Goal: Task Accomplishment & Management: Manage account settings

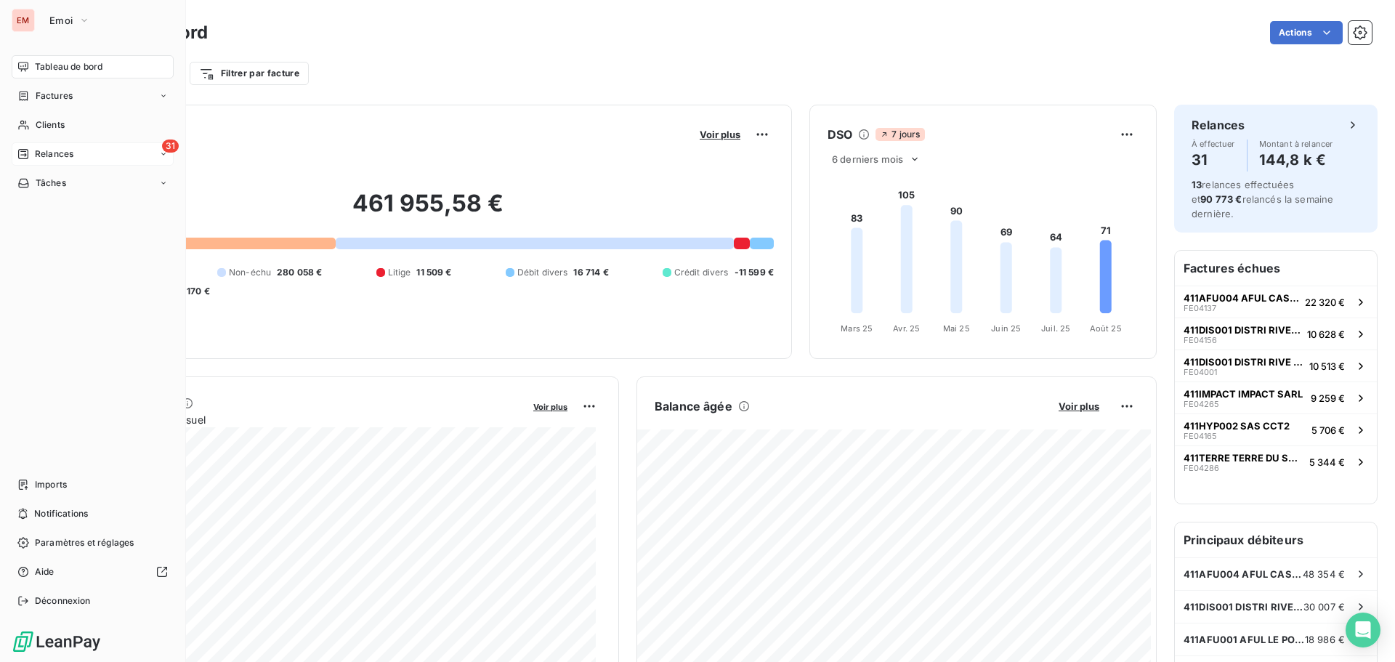
click at [41, 161] on div "31 Relances" at bounding box center [93, 153] width 162 height 23
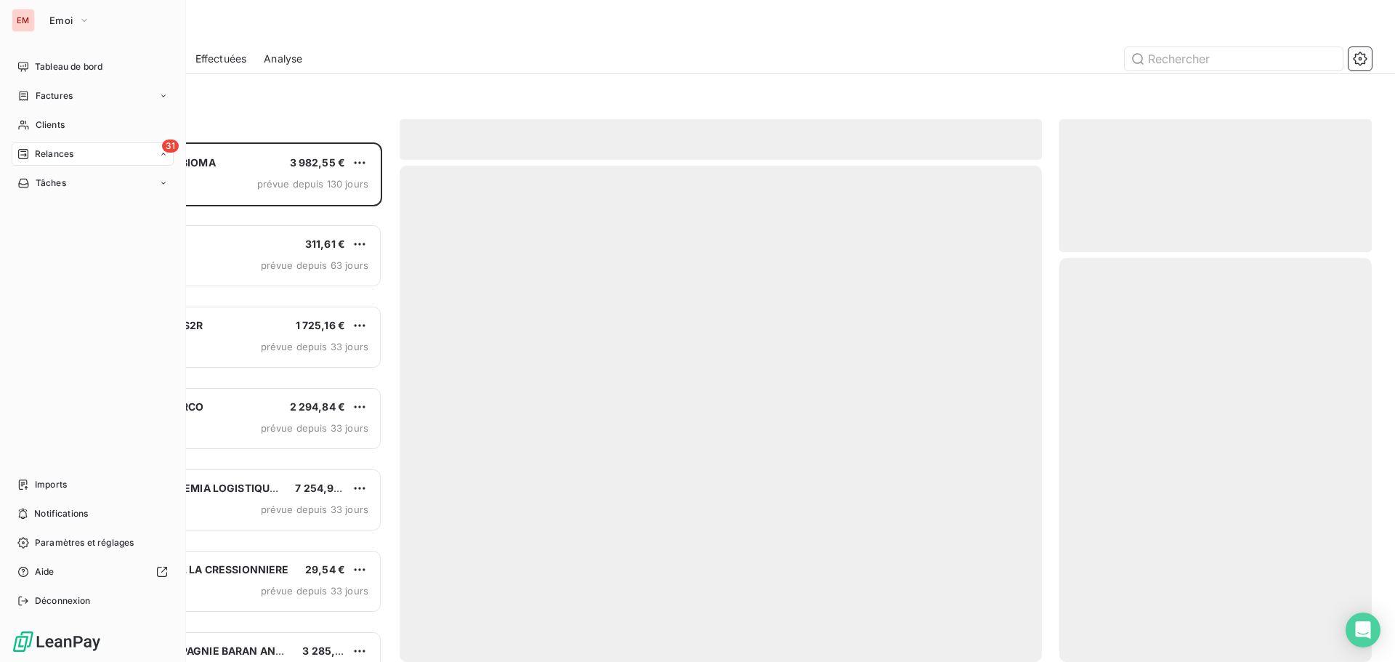
click at [43, 160] on span "Relances" at bounding box center [54, 153] width 38 height 13
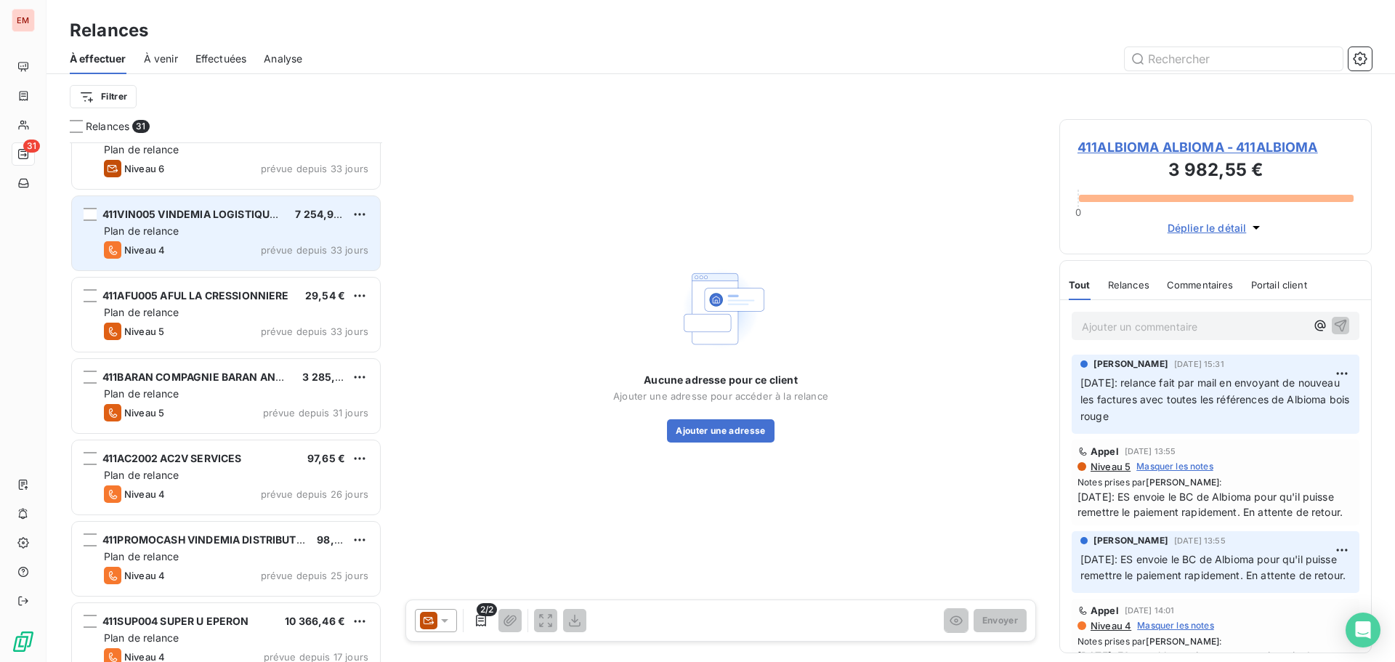
scroll to position [291, 0]
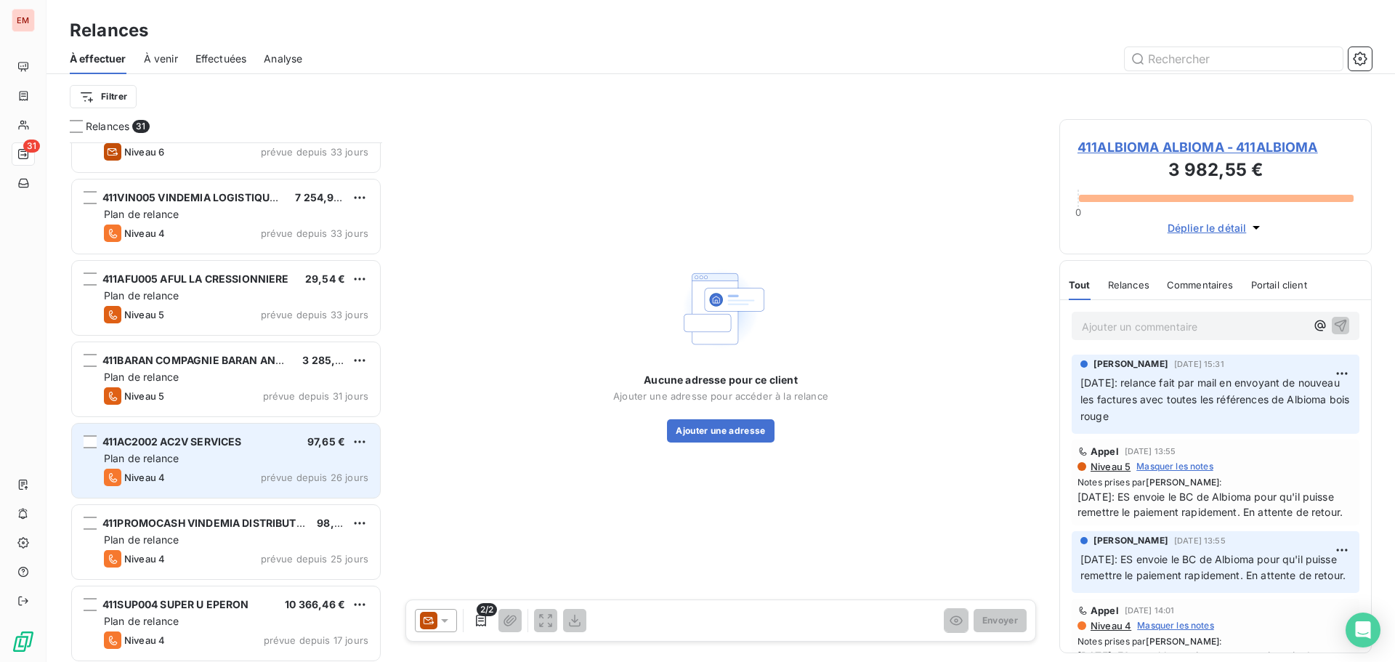
click at [187, 463] on div "Plan de relance" at bounding box center [236, 458] width 264 height 15
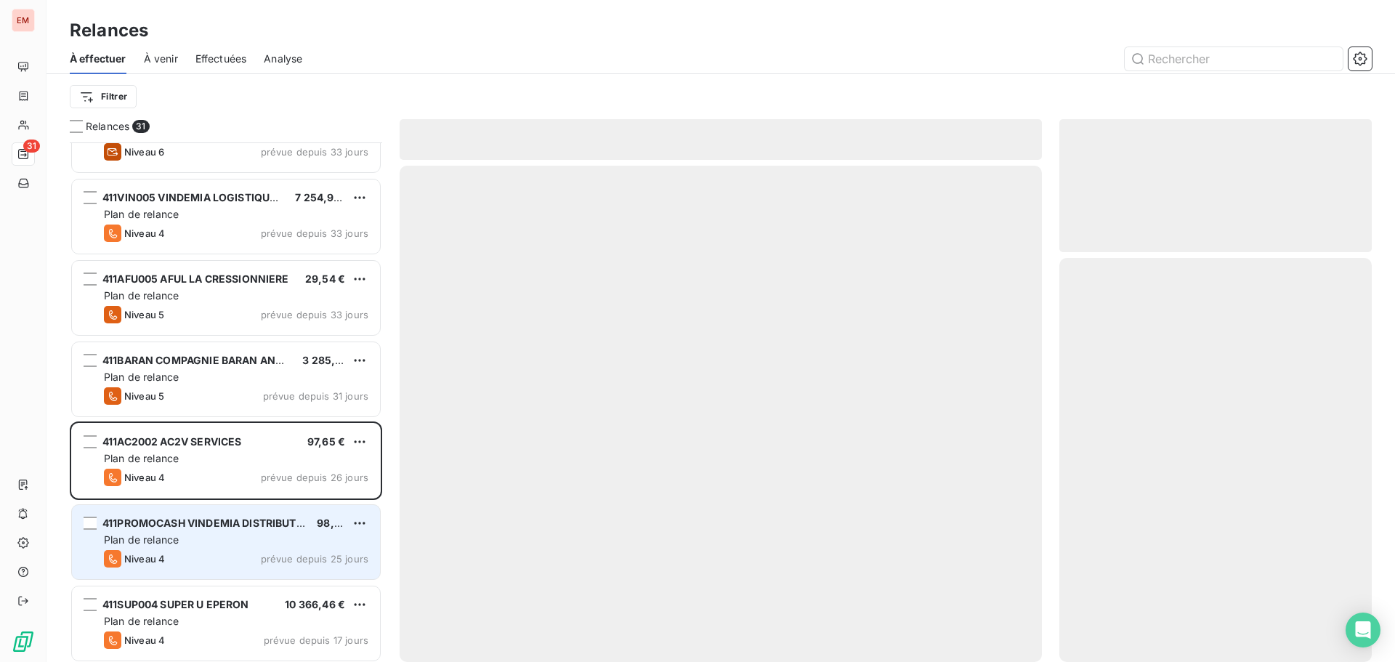
click at [160, 536] on span "Plan de relance" at bounding box center [141, 539] width 75 height 12
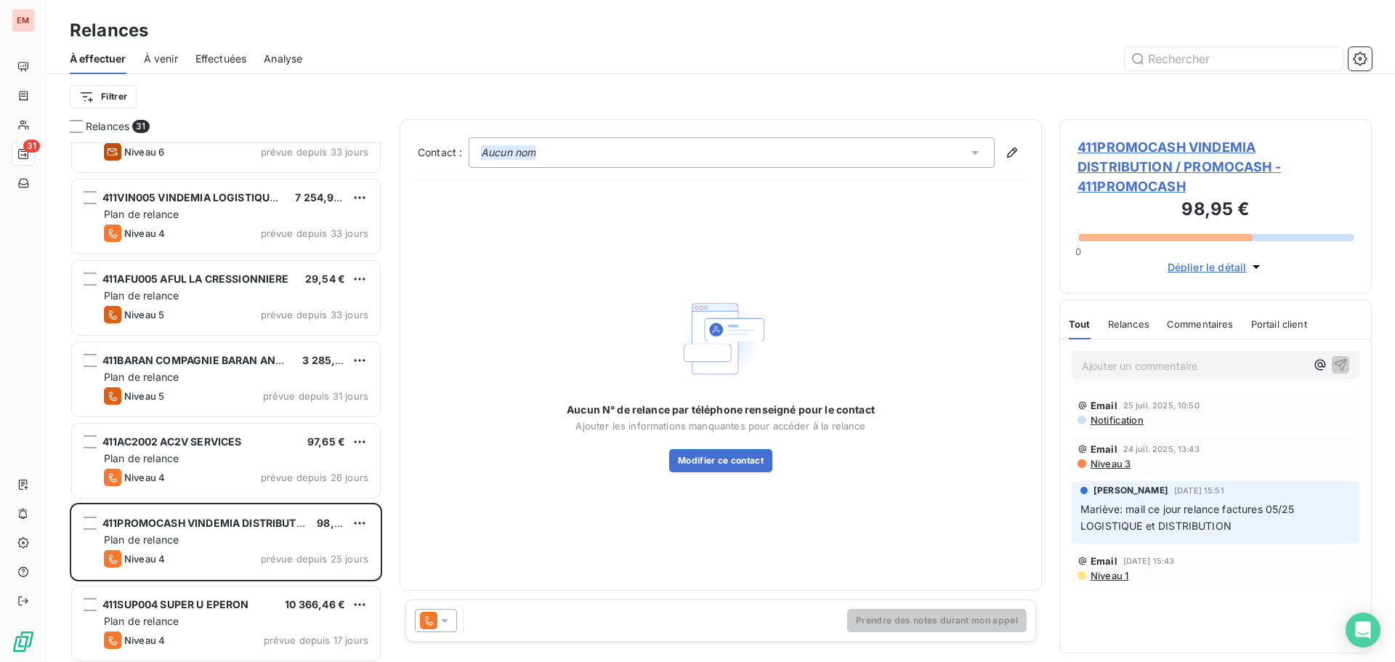
drag, startPoint x: 449, startPoint y: 620, endPoint x: 449, endPoint y: 607, distance: 13.1
click at [449, 617] on icon at bounding box center [444, 620] width 15 height 15
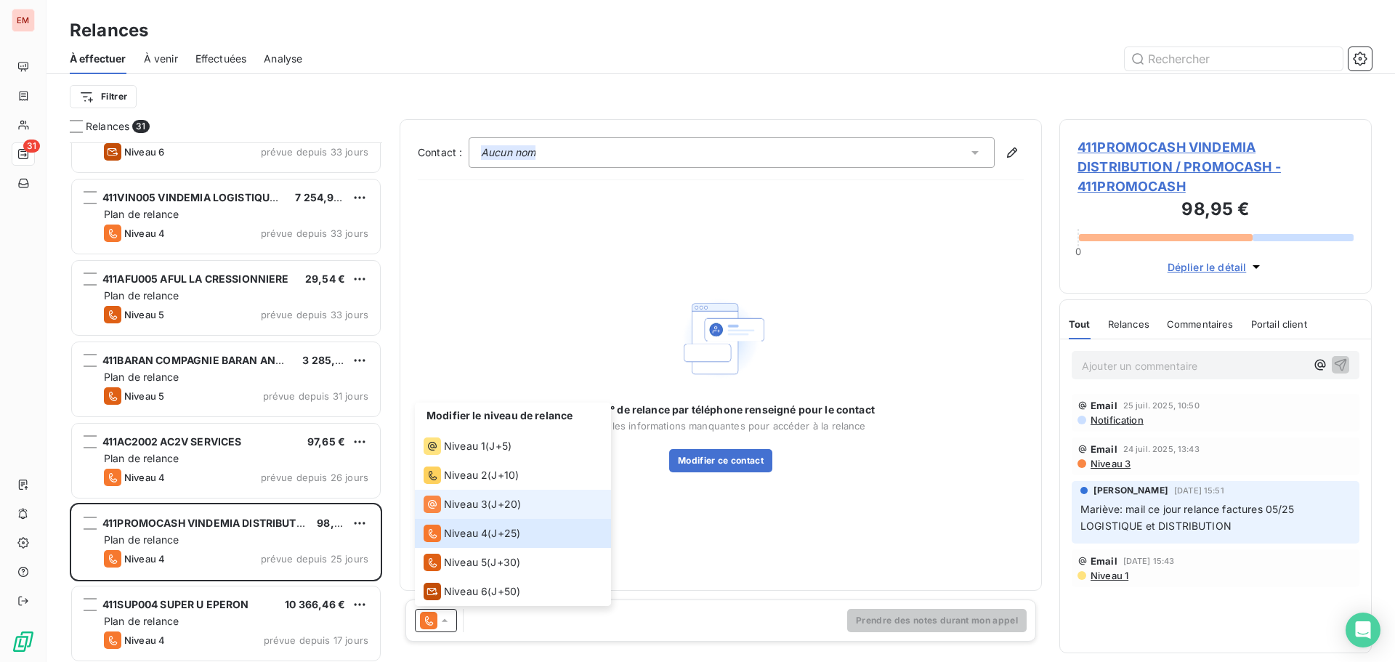
click at [472, 510] on span "Niveau 3" at bounding box center [466, 504] width 44 height 15
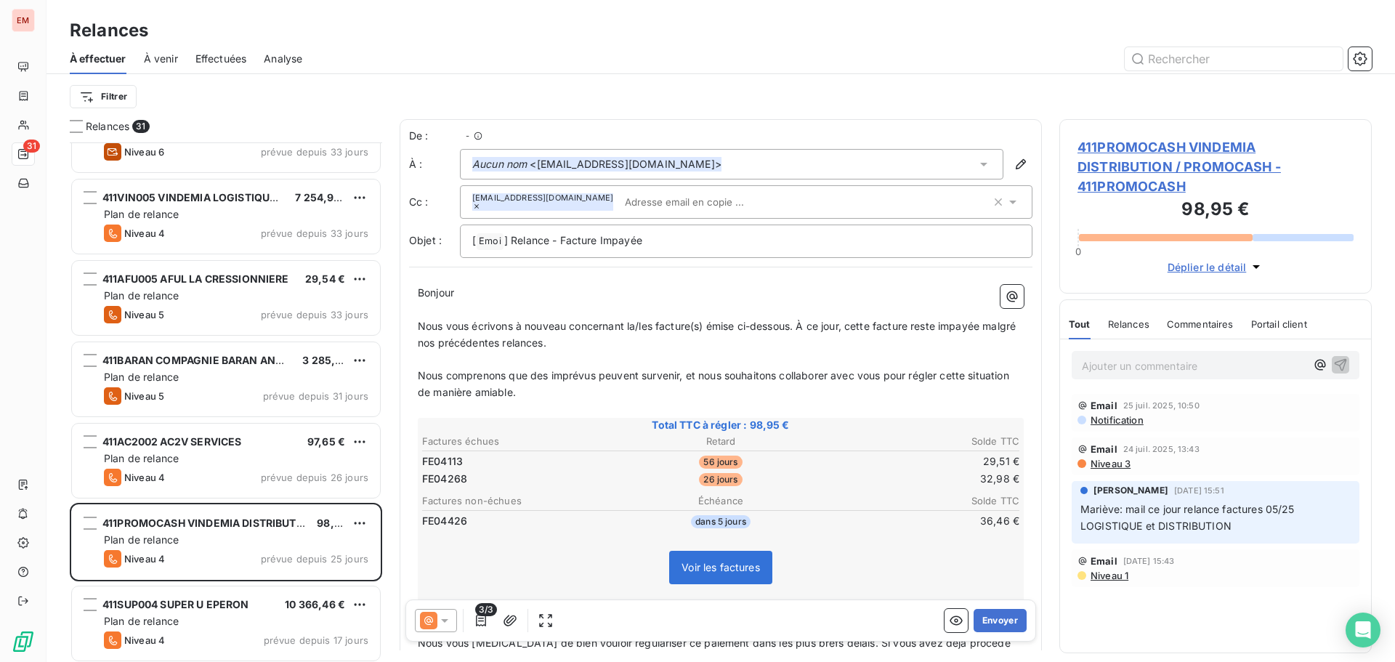
scroll to position [508, 301]
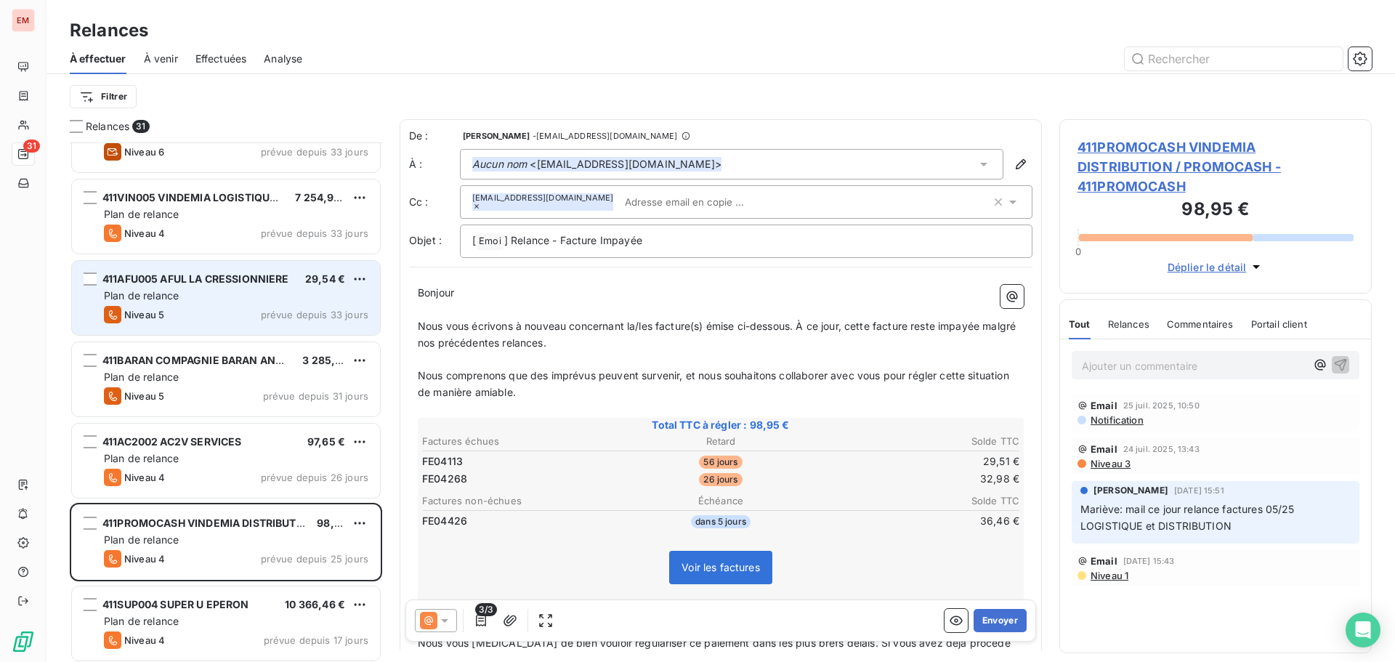
click at [182, 296] on div "Plan de relance" at bounding box center [236, 295] width 264 height 15
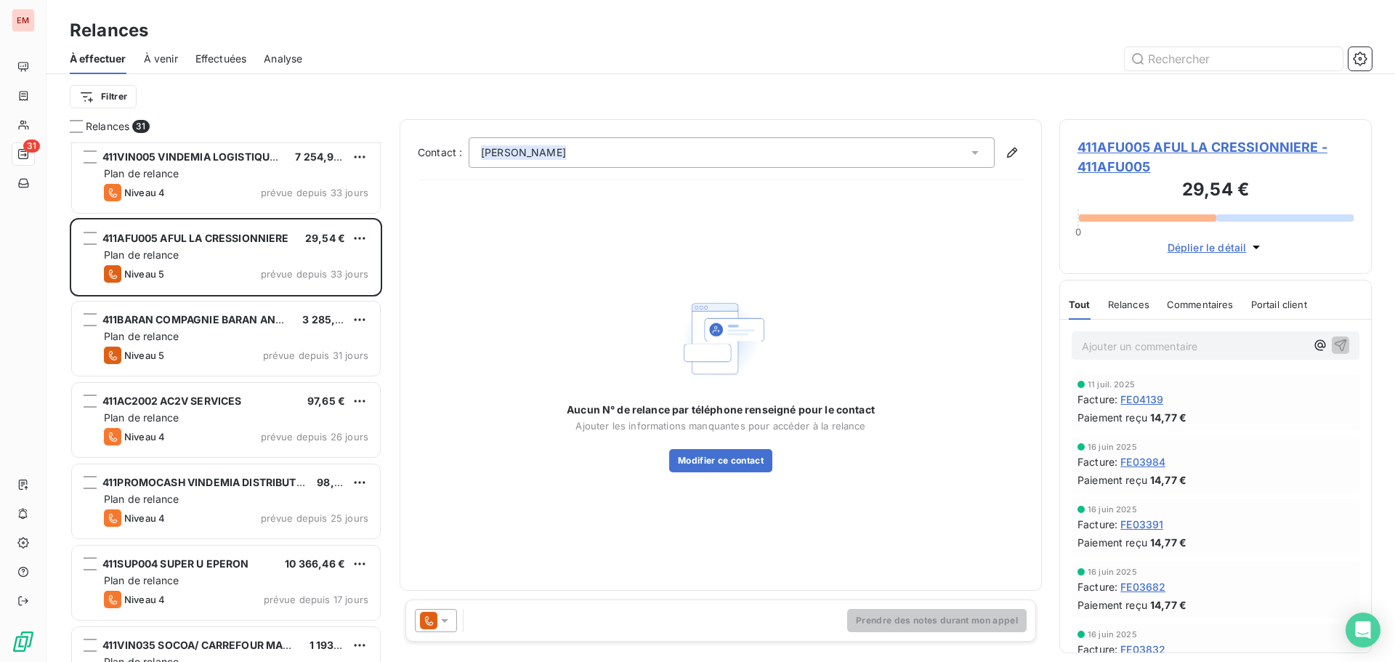
scroll to position [405, 0]
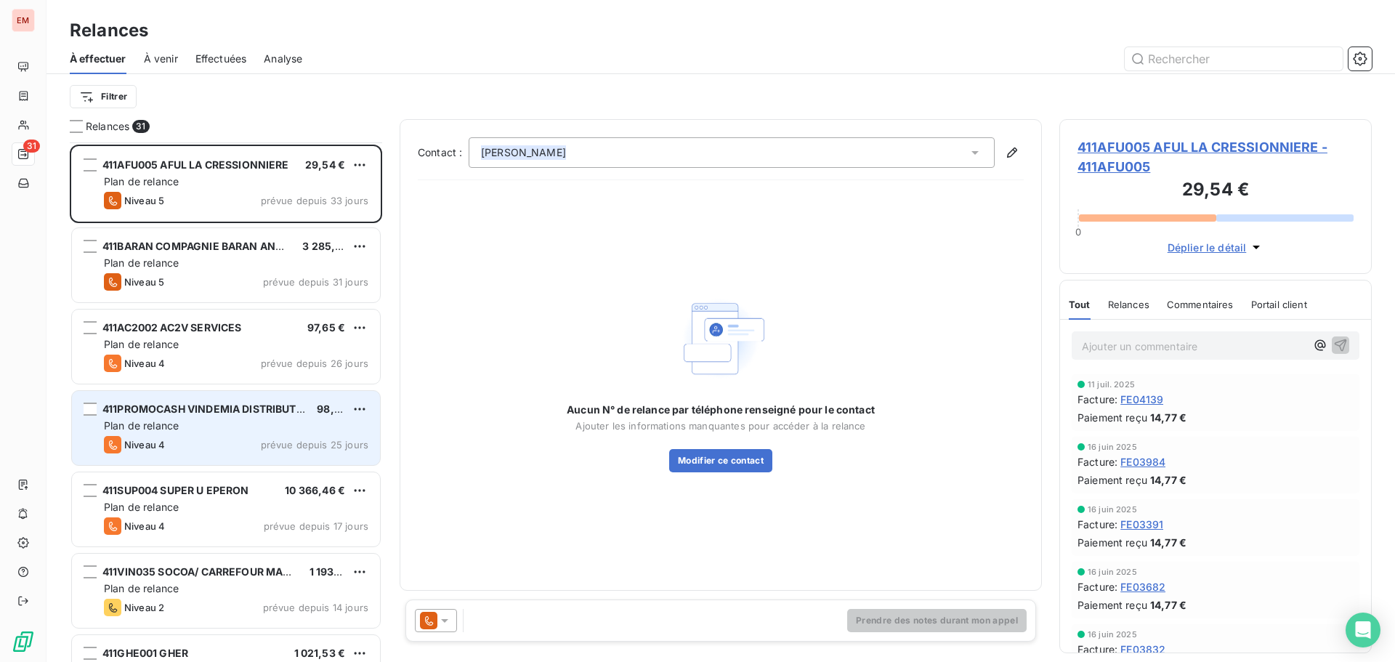
click at [206, 430] on div "Plan de relance" at bounding box center [236, 425] width 264 height 15
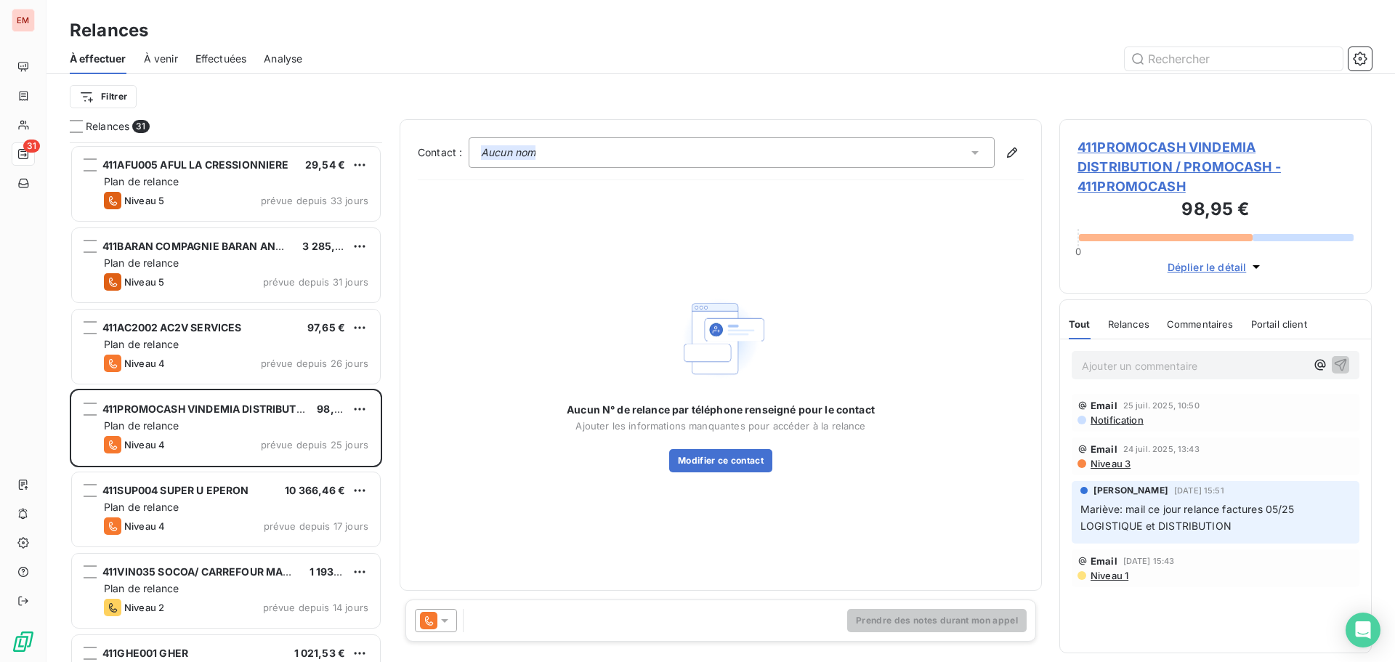
click at [439, 627] on icon at bounding box center [444, 620] width 15 height 15
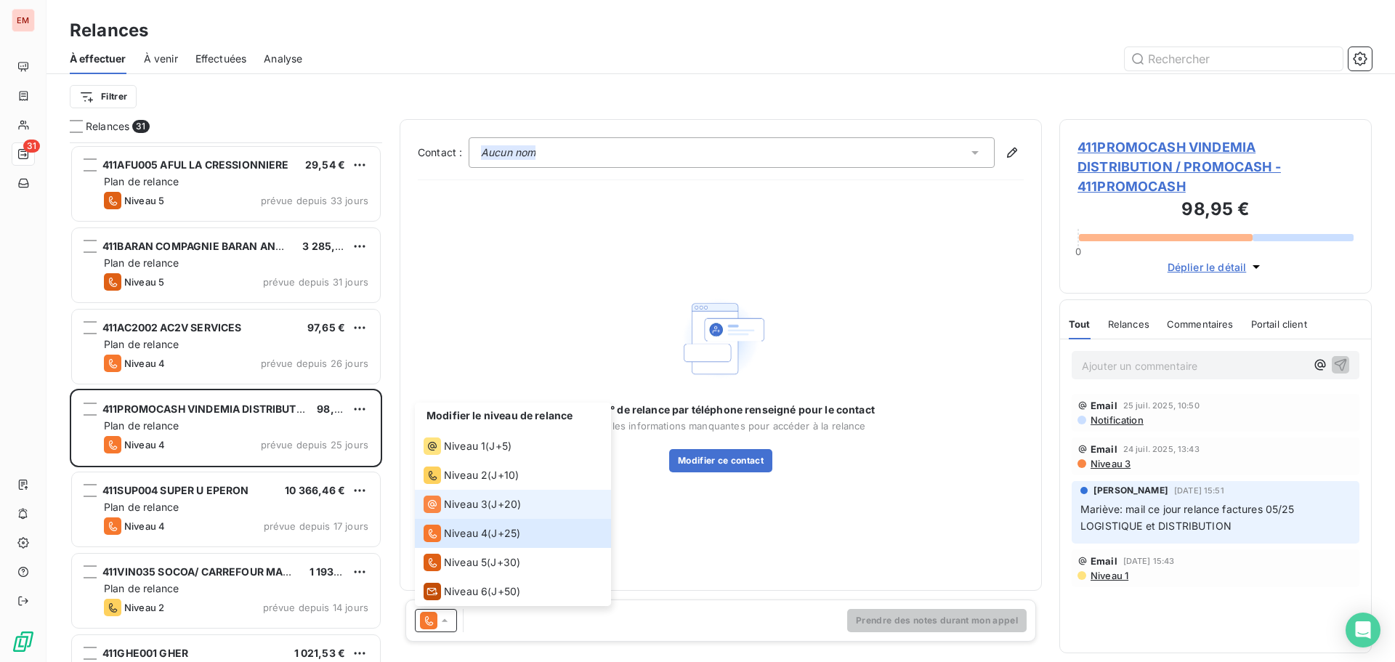
click at [473, 508] on span "Niveau 3" at bounding box center [466, 504] width 44 height 15
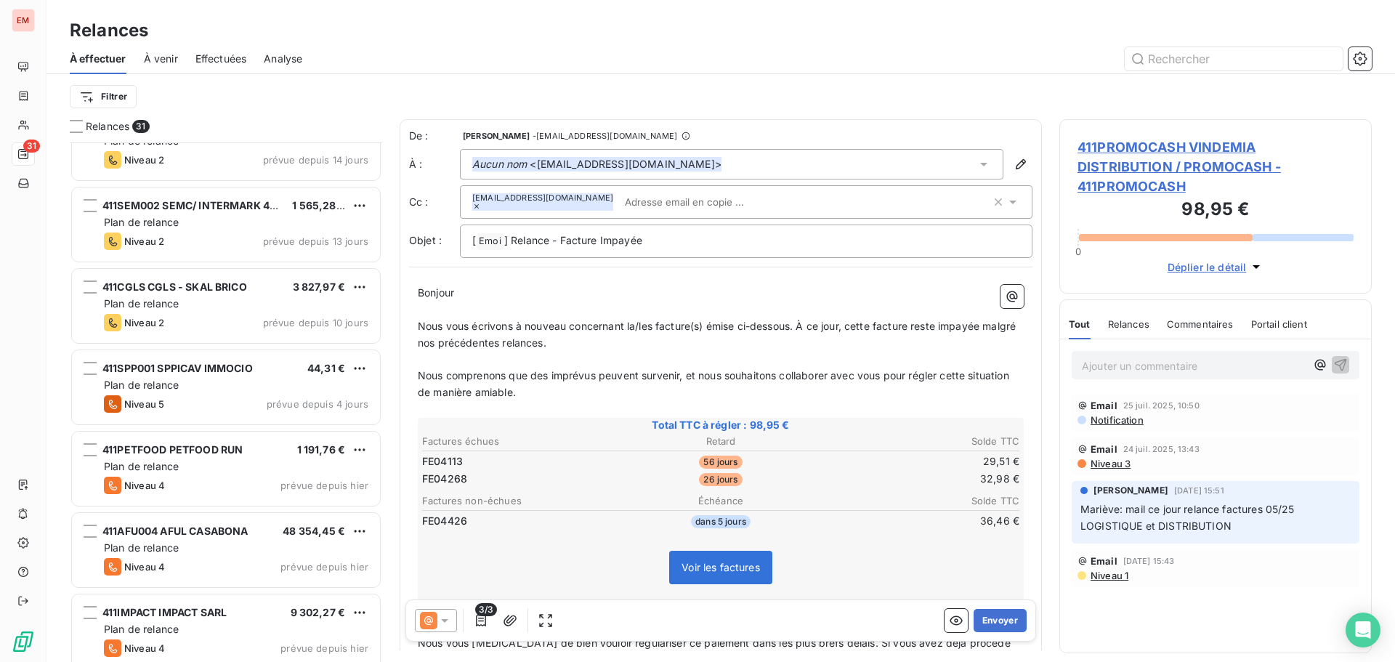
scroll to position [2003, 0]
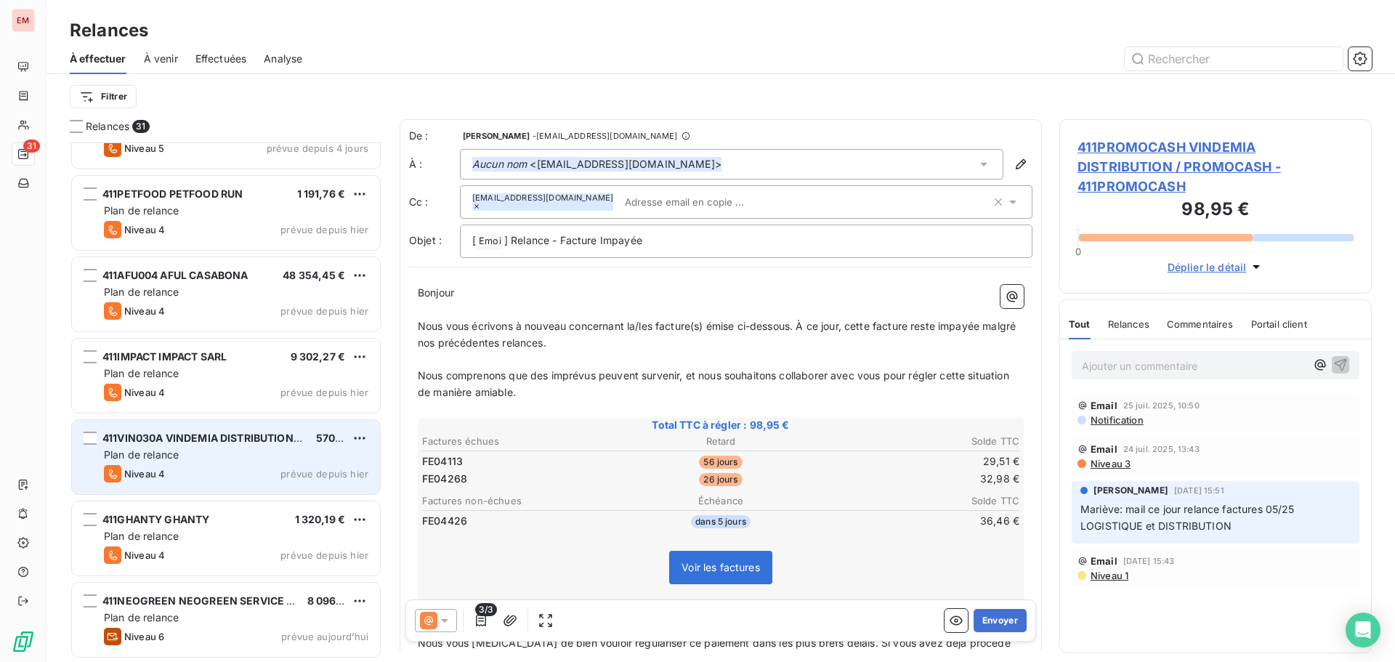
click at [177, 445] on div "411VIN030A VINDEMIA DISTRIBUTION/ CARREFOUR ST BENOIT" at bounding box center [203, 438] width 202 height 15
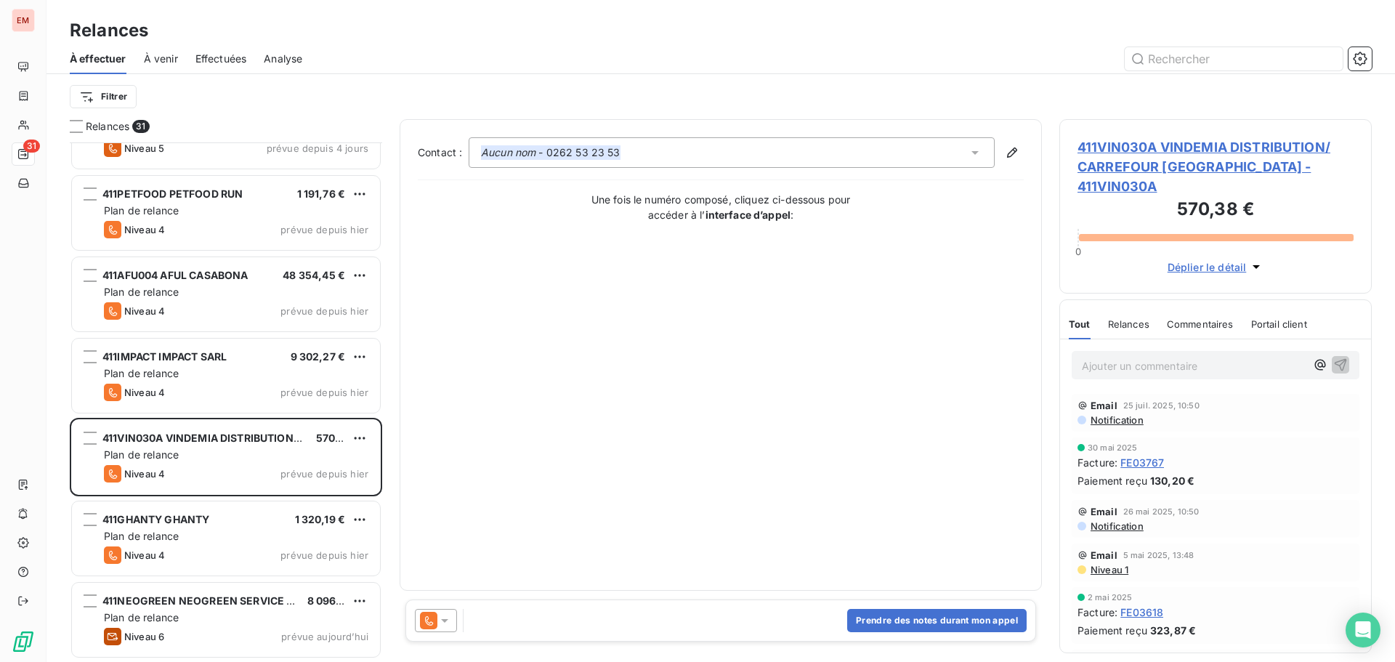
click at [429, 627] on icon at bounding box center [428, 620] width 17 height 17
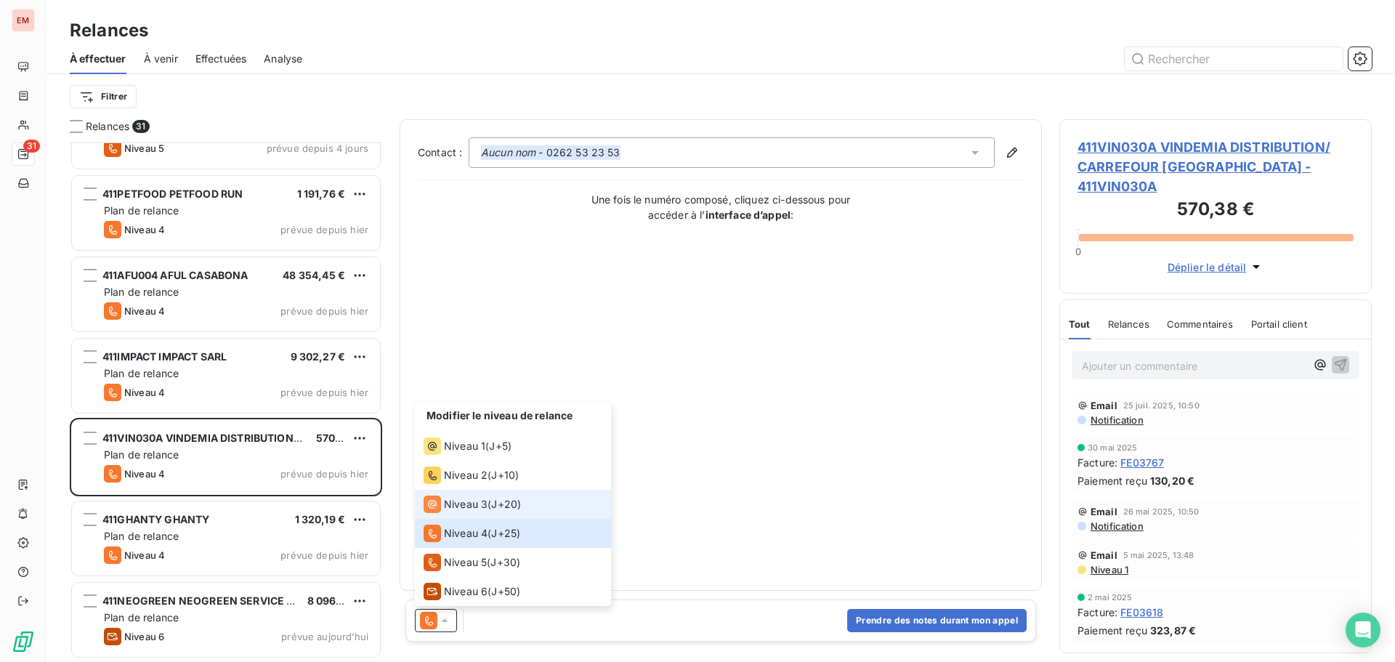
click at [467, 505] on span "Niveau 3" at bounding box center [466, 504] width 44 height 15
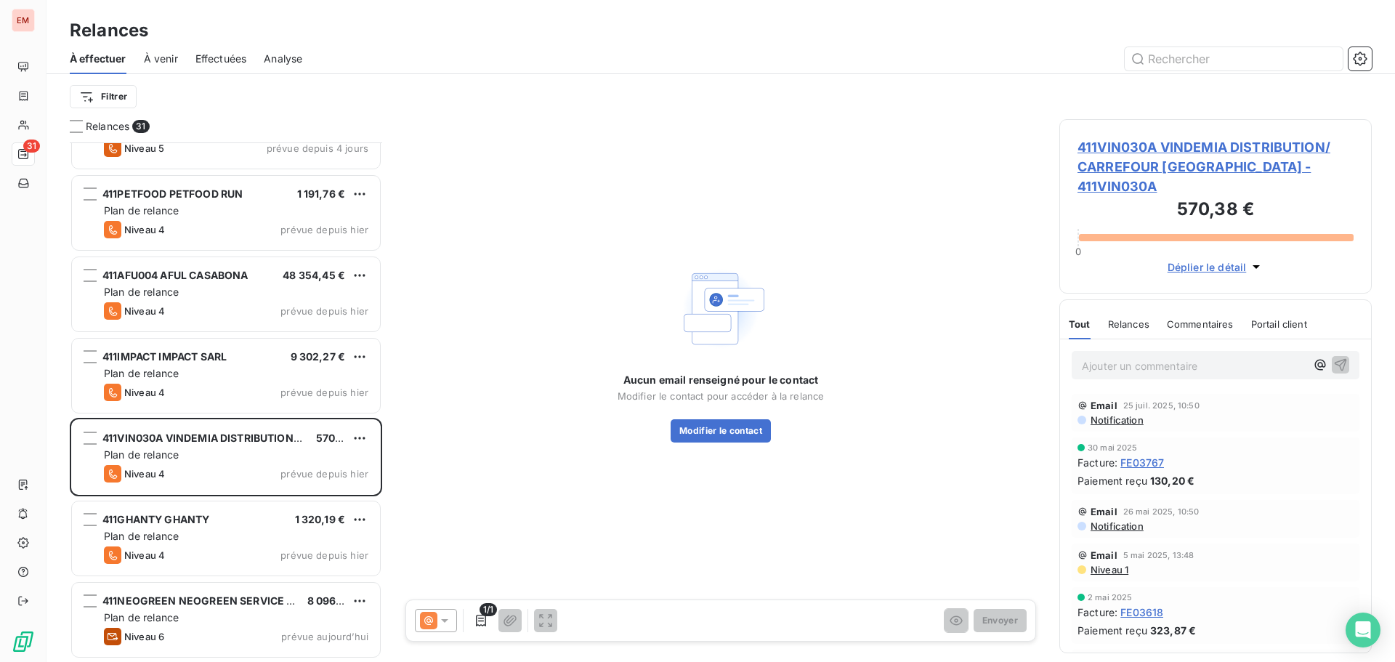
click at [444, 620] on icon at bounding box center [444, 621] width 7 height 4
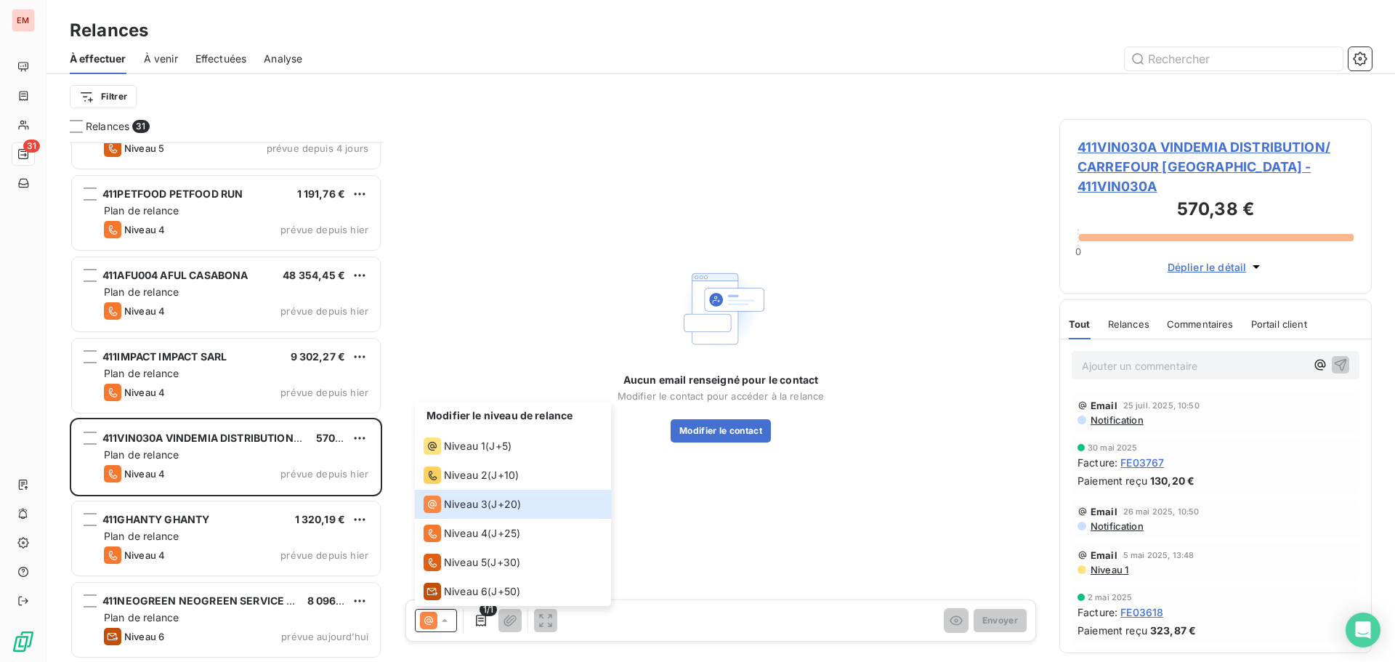
click at [712, 527] on div "Aucun email renseigné pour le contact Modifier le contact pour accéder à la rel…" at bounding box center [721, 352] width 642 height 466
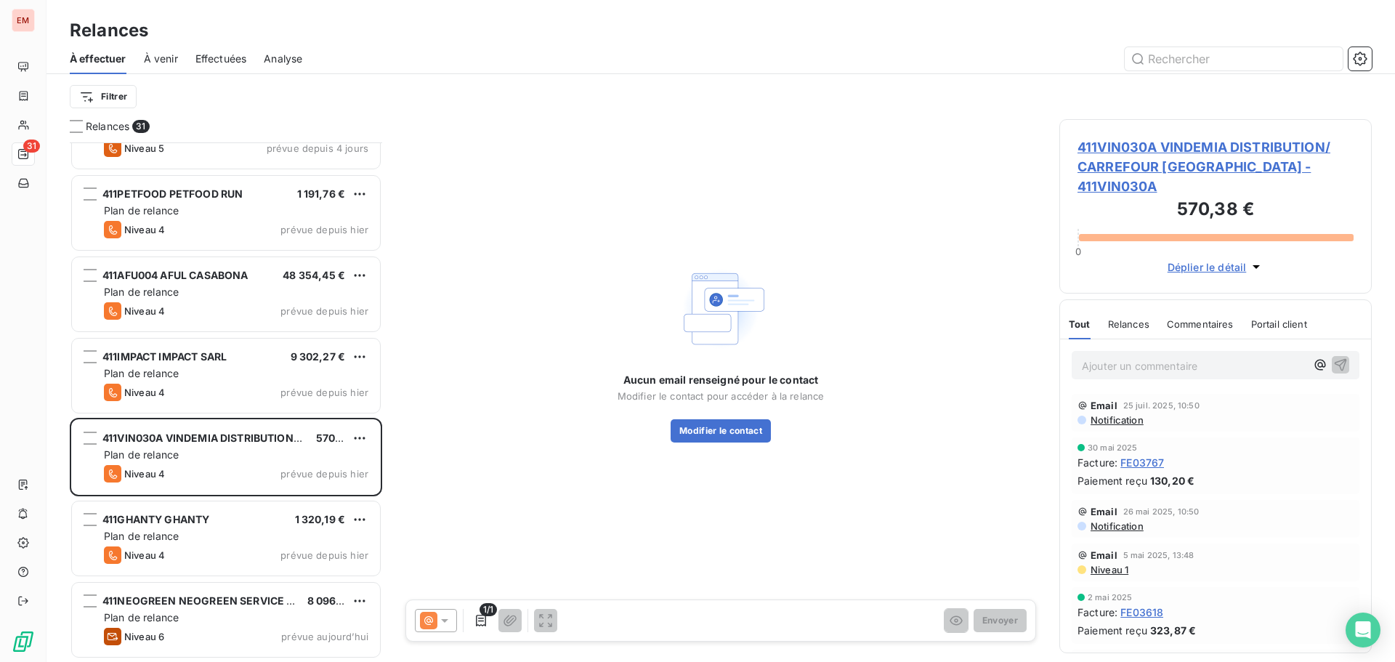
click at [413, 620] on div "1/1 Envoyer" at bounding box center [720, 620] width 631 height 42
click at [418, 620] on div at bounding box center [436, 620] width 42 height 23
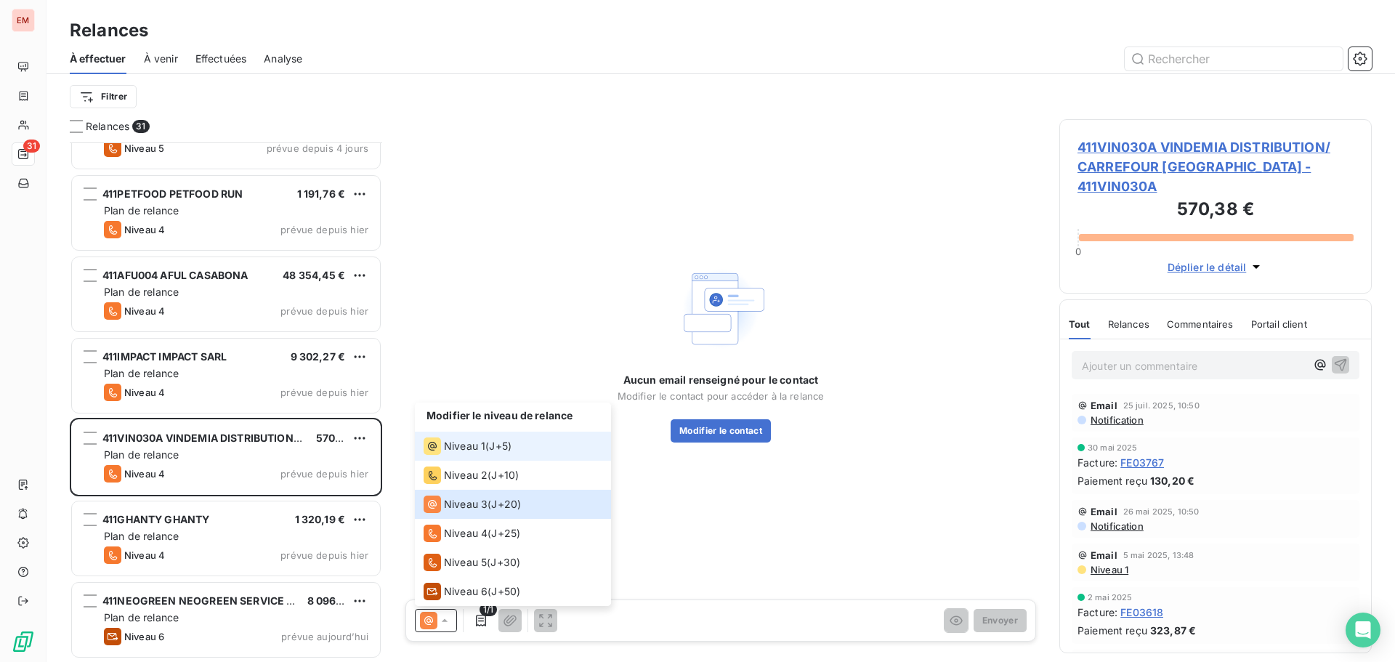
click at [498, 447] on span "J+5 )" at bounding box center [500, 446] width 23 height 15
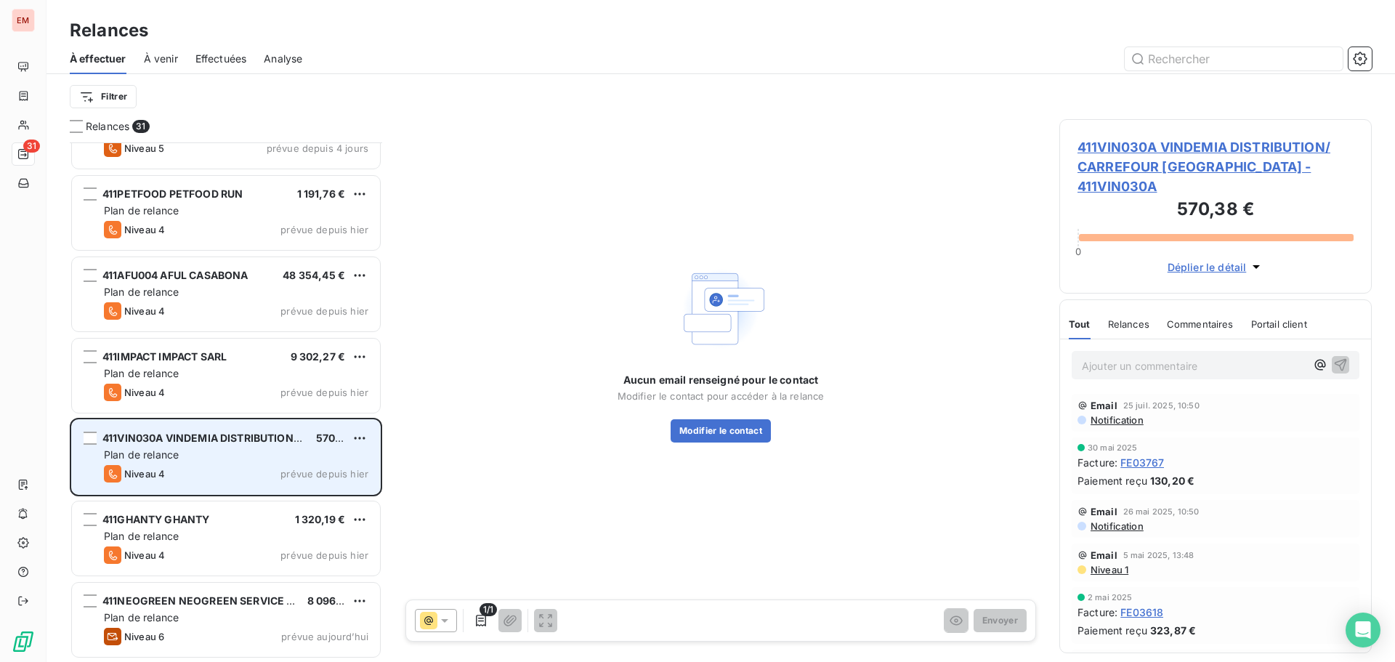
click at [216, 445] on div "411VIN030A VINDEMIA DISTRIBUTION/ CARREFOUR ST BENOIT 570,38 € Plan de relance …" at bounding box center [226, 457] width 308 height 74
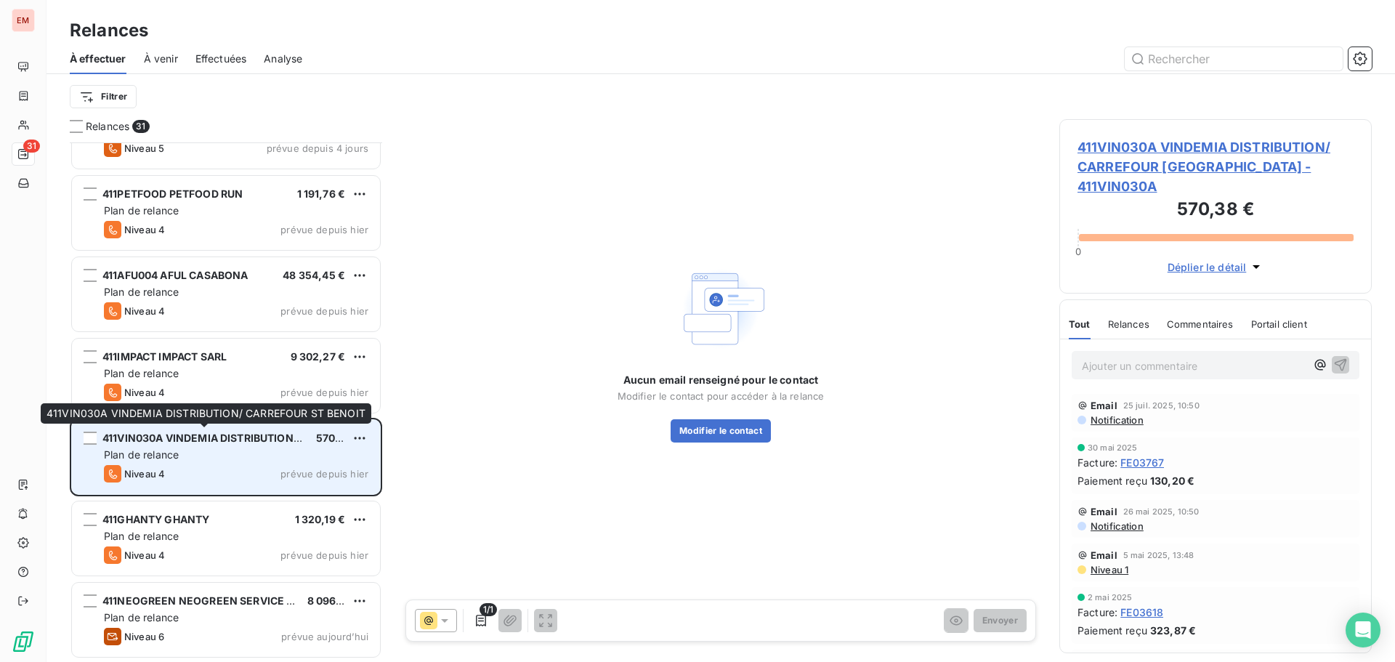
click at [209, 437] on span "411VIN030A VINDEMIA DISTRIBUTION/ CARREFOUR ST BENOIT" at bounding box center [260, 437] width 317 height 12
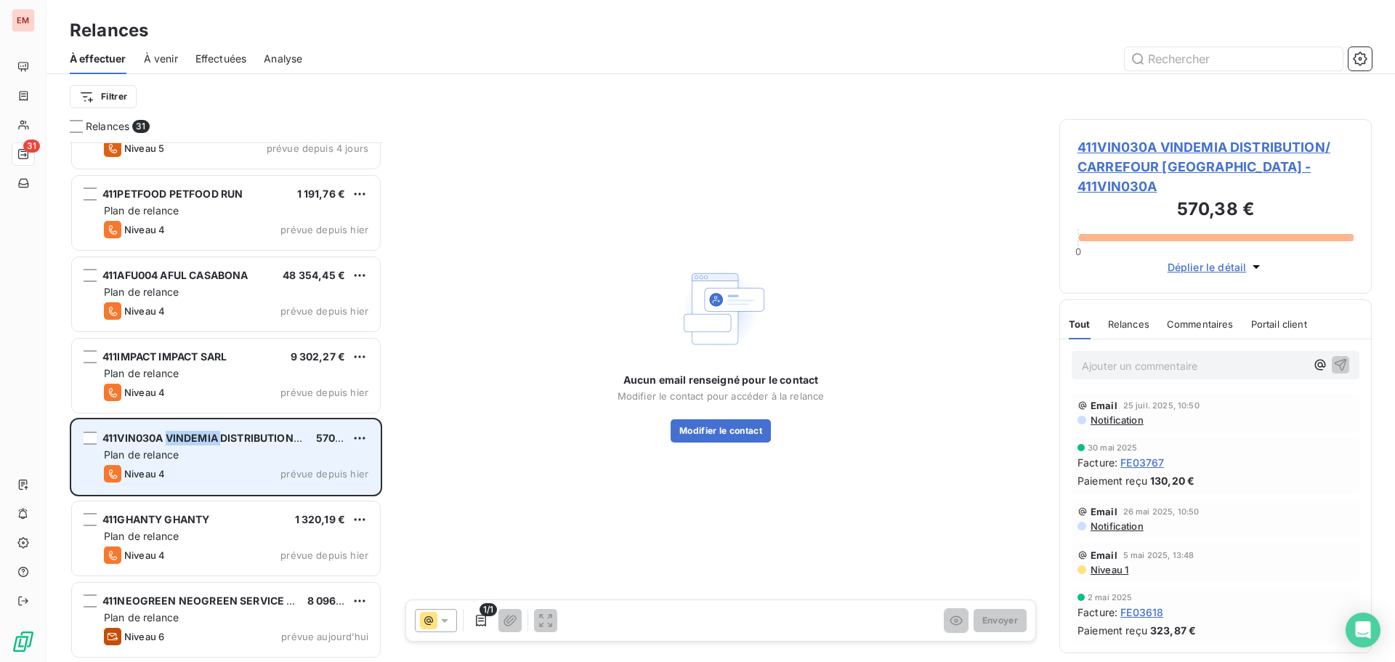
click at [208, 436] on span "411VIN030A VINDEMIA DISTRIBUTION/ CARREFOUR ST BENOIT" at bounding box center [260, 437] width 317 height 12
click at [328, 462] on div "411VIN030A VINDEMIA DISTRIBUTION/ CARREFOUR ST BENOIT 570,38 € Plan de relance …" at bounding box center [226, 457] width 308 height 74
click at [365, 437] on html "EM 31 Relances À effectuer À venir Effectuées Analyse Filtrer Relances 31 411CG…" at bounding box center [697, 331] width 1395 height 662
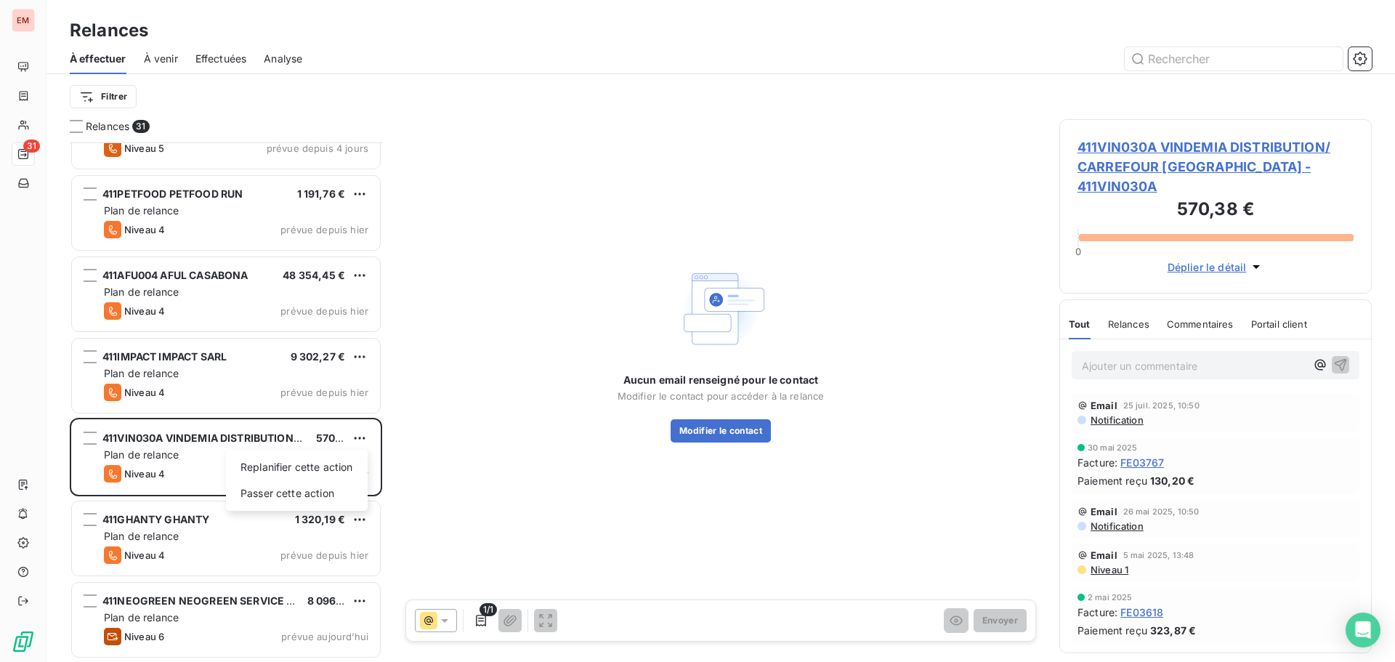
click at [364, 431] on html "EM 31 Relances À effectuer À venir Effectuées Analyse Filtrer Relances 31 411CG…" at bounding box center [697, 331] width 1395 height 662
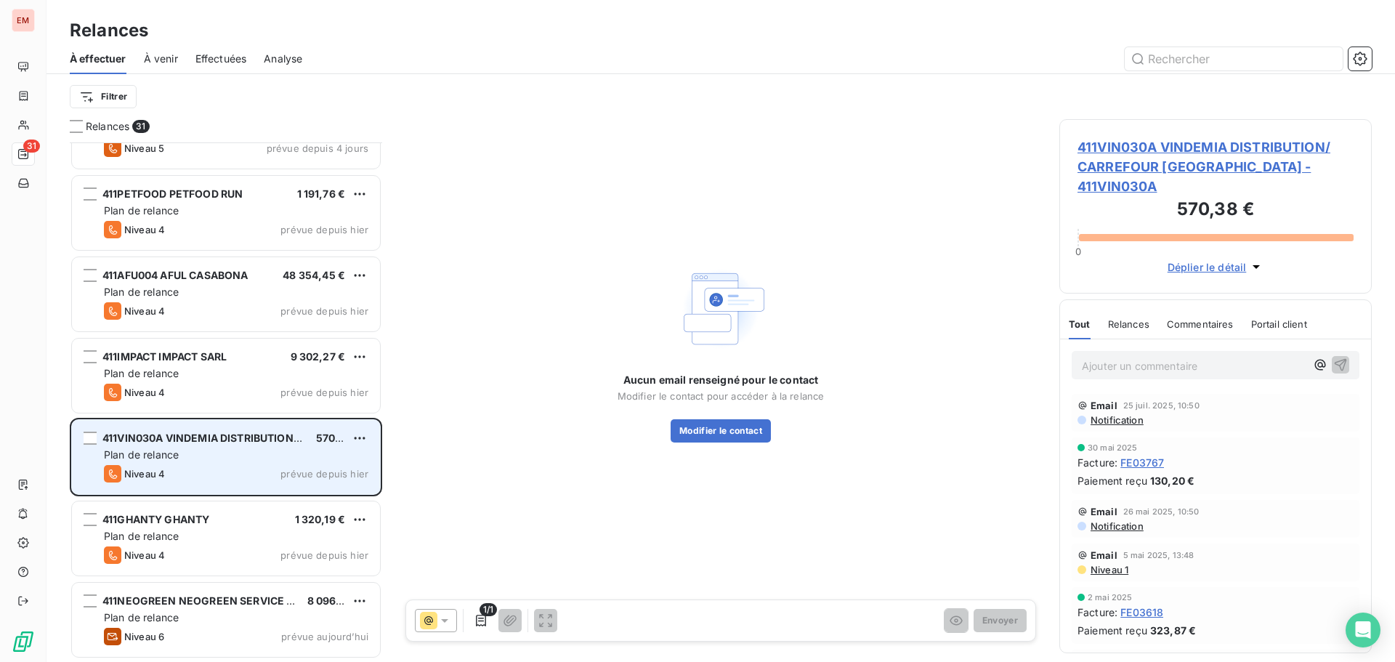
click at [341, 429] on div "411VIN030A VINDEMIA DISTRIBUTION/ CARREFOUR ST BENOIT 570,38 € Plan de relance …" at bounding box center [226, 457] width 308 height 74
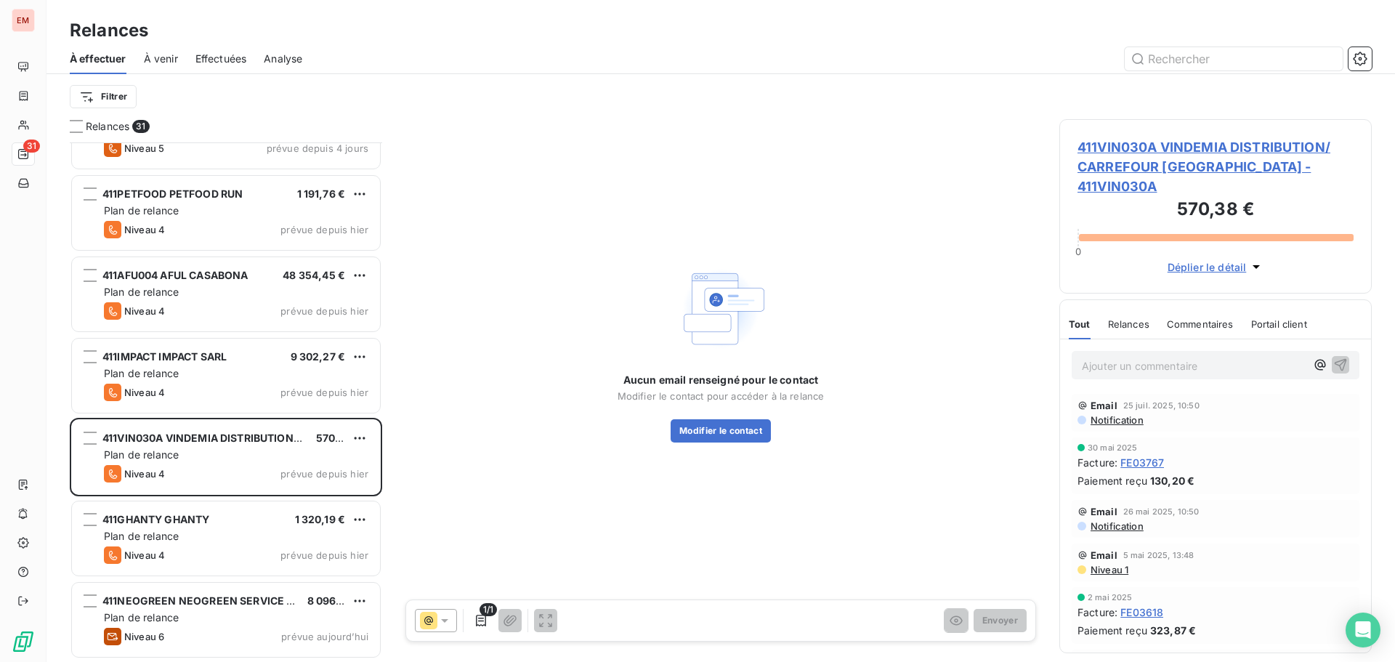
click at [479, 611] on span "1/1" at bounding box center [487, 609] width 17 height 13
click at [484, 620] on icon "button" at bounding box center [481, 620] width 15 height 15
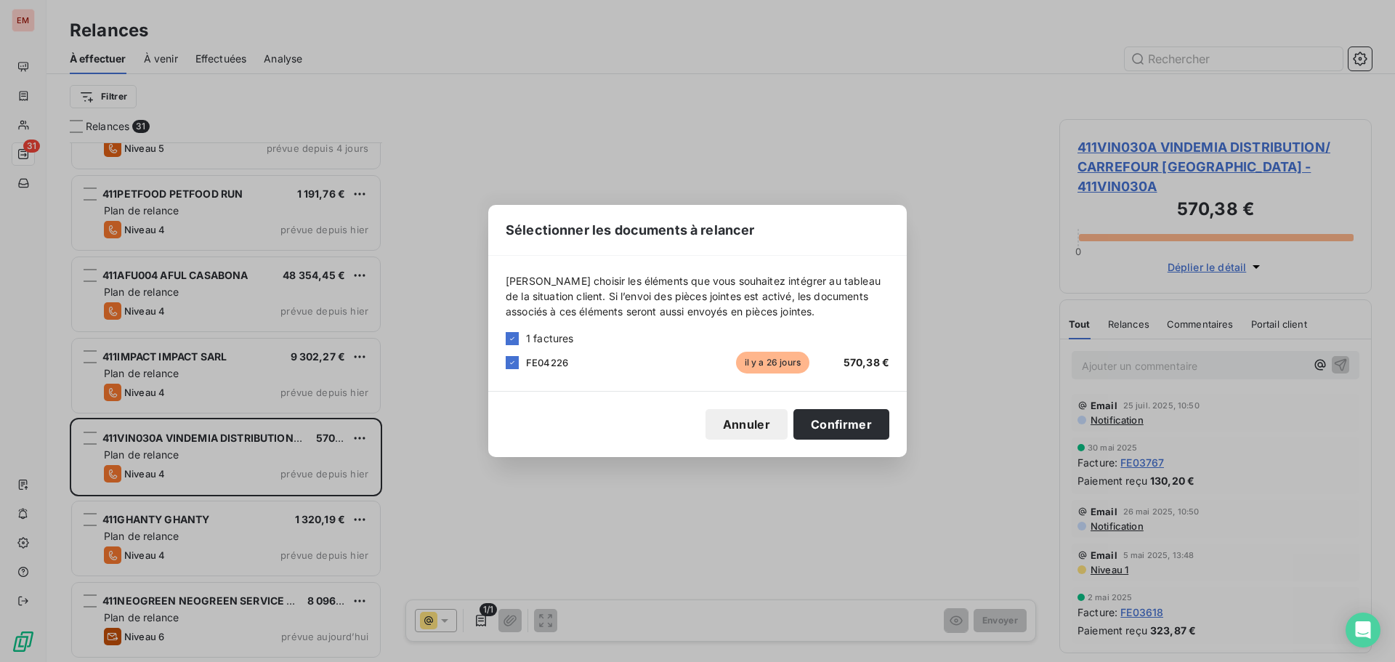
drag, startPoint x: 756, startPoint y: 423, endPoint x: 741, endPoint y: 421, distance: 15.5
click at [755, 423] on button "Annuler" at bounding box center [746, 424] width 82 height 31
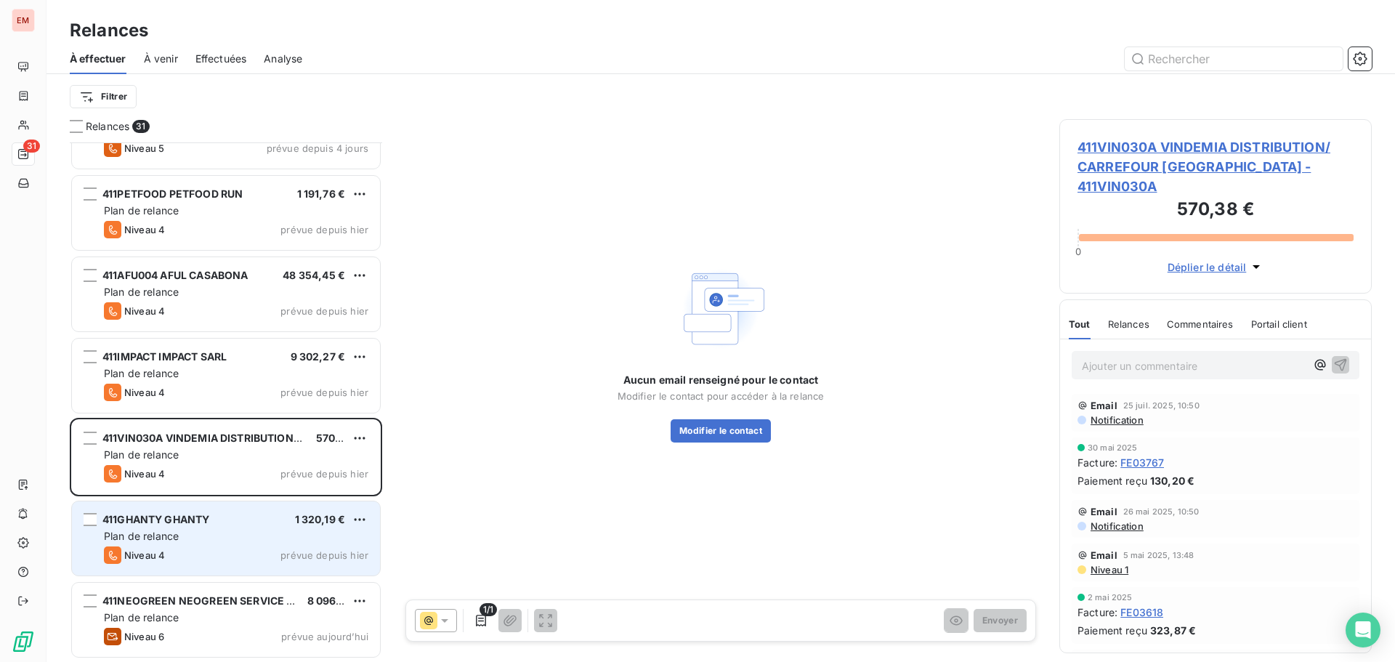
click at [212, 546] on div "411GHANTY GHANTY 1 320,19 € Plan de relance Niveau 4 prévue depuis [DATE]" at bounding box center [226, 538] width 308 height 74
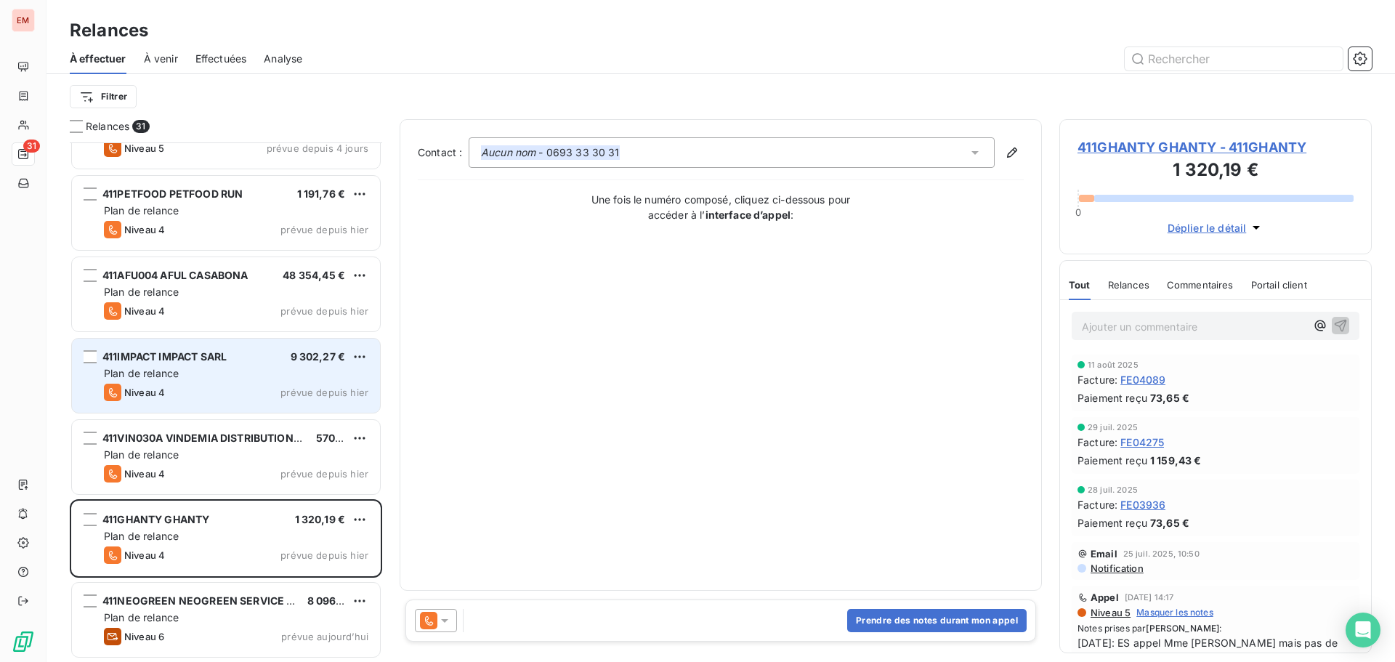
click at [206, 387] on div "Niveau 4 prévue depuis hier" at bounding box center [236, 392] width 264 height 17
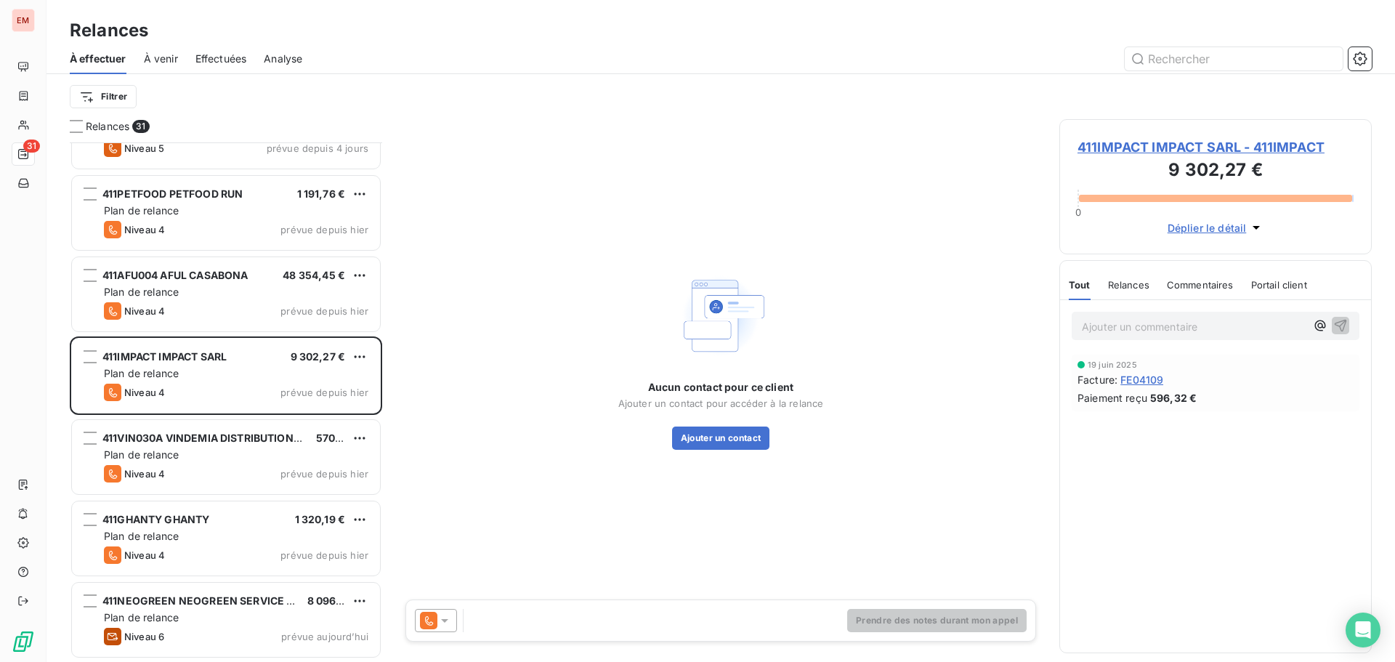
click at [431, 614] on icon at bounding box center [428, 620] width 17 height 17
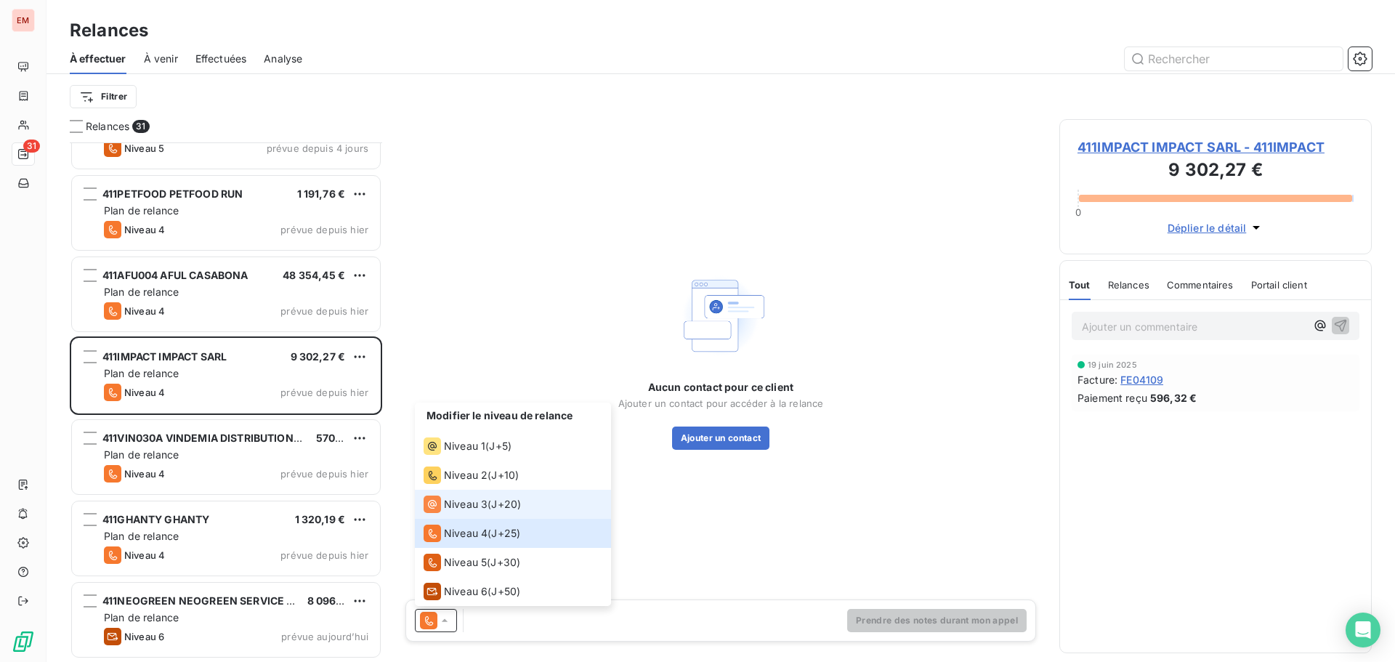
click at [480, 511] on div "Niveau 3" at bounding box center [455, 503] width 64 height 17
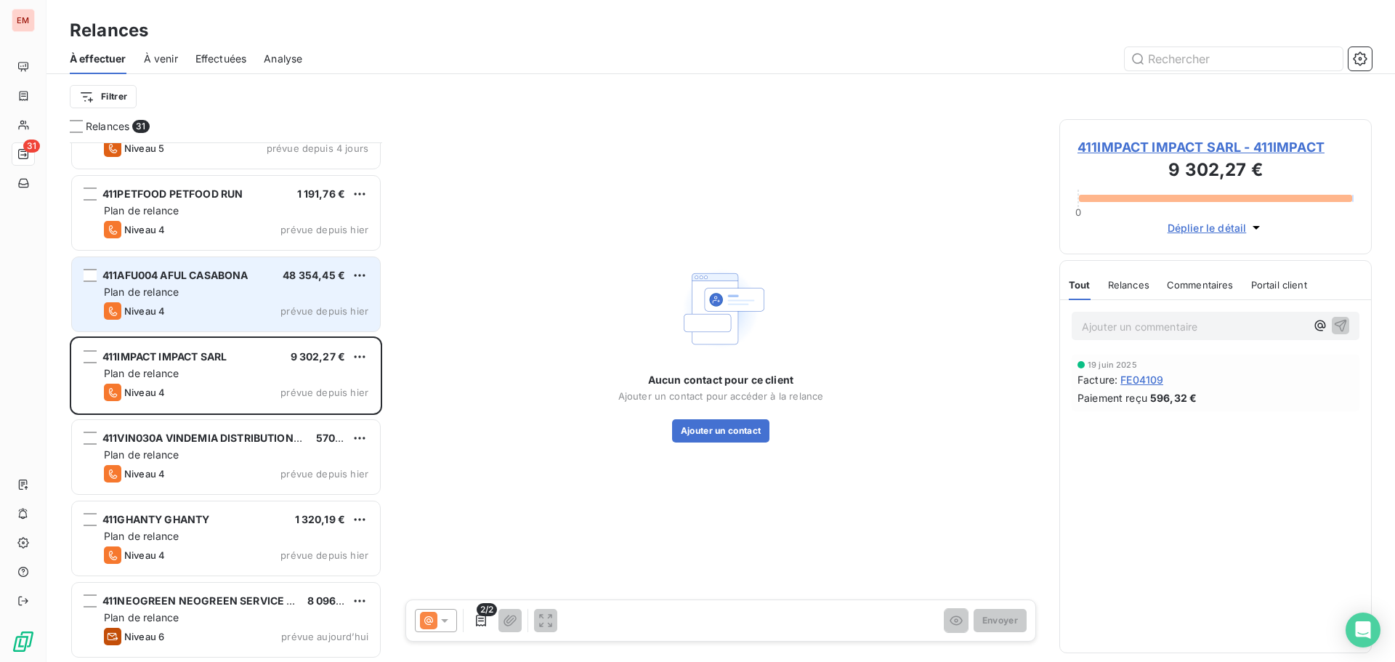
click at [206, 307] on div "Niveau 4 prévue depuis hier" at bounding box center [236, 310] width 264 height 17
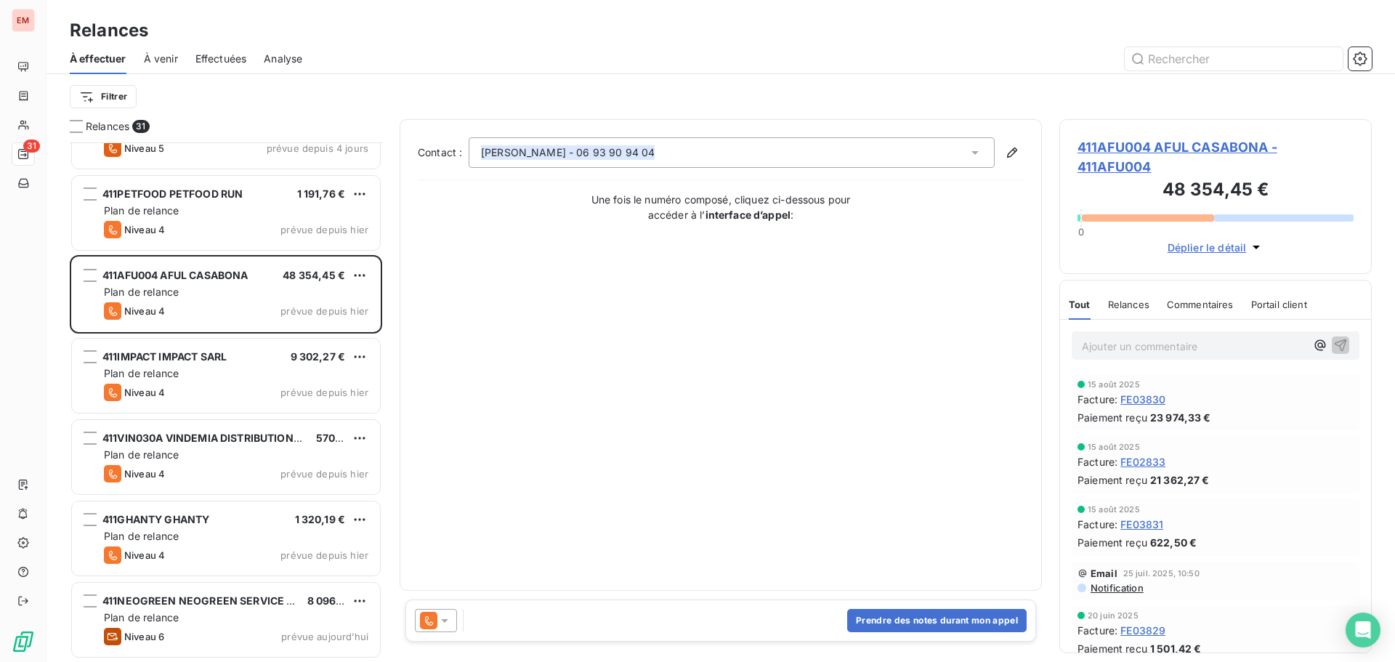
click at [423, 625] on icon at bounding box center [428, 620] width 17 height 17
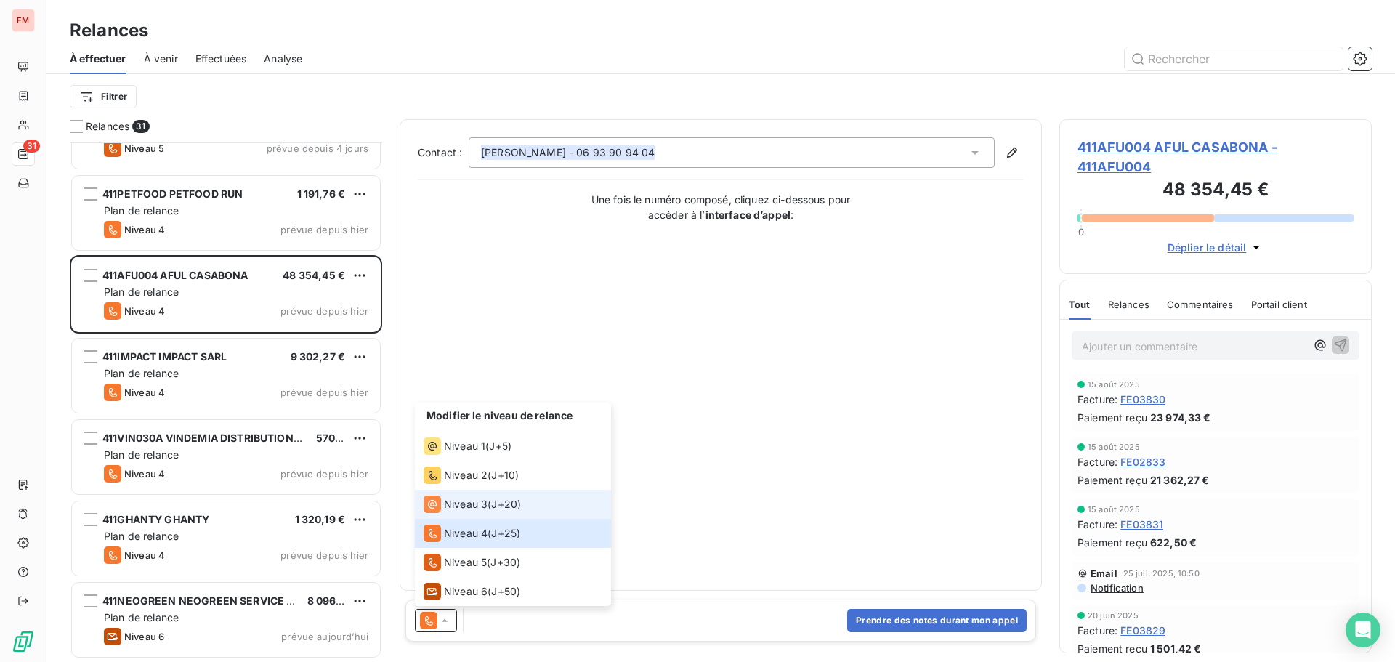
click at [452, 505] on span "Niveau 3" at bounding box center [466, 504] width 44 height 15
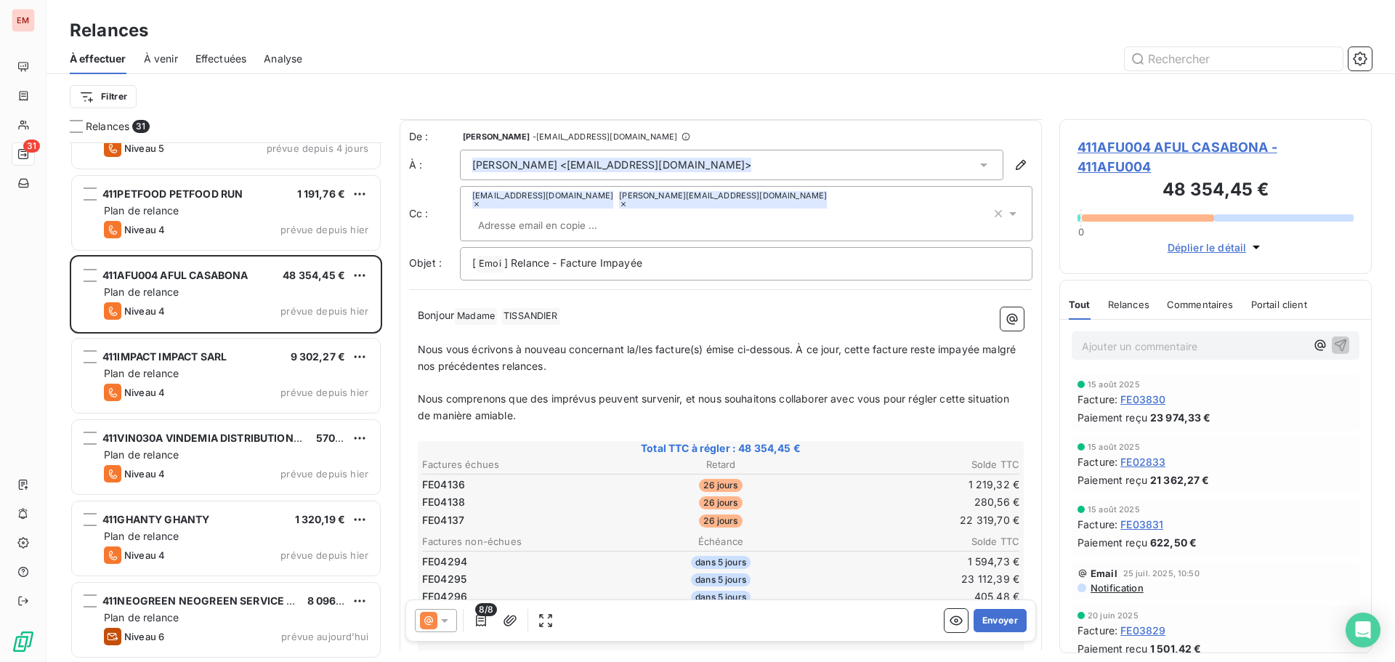
scroll to position [73, 0]
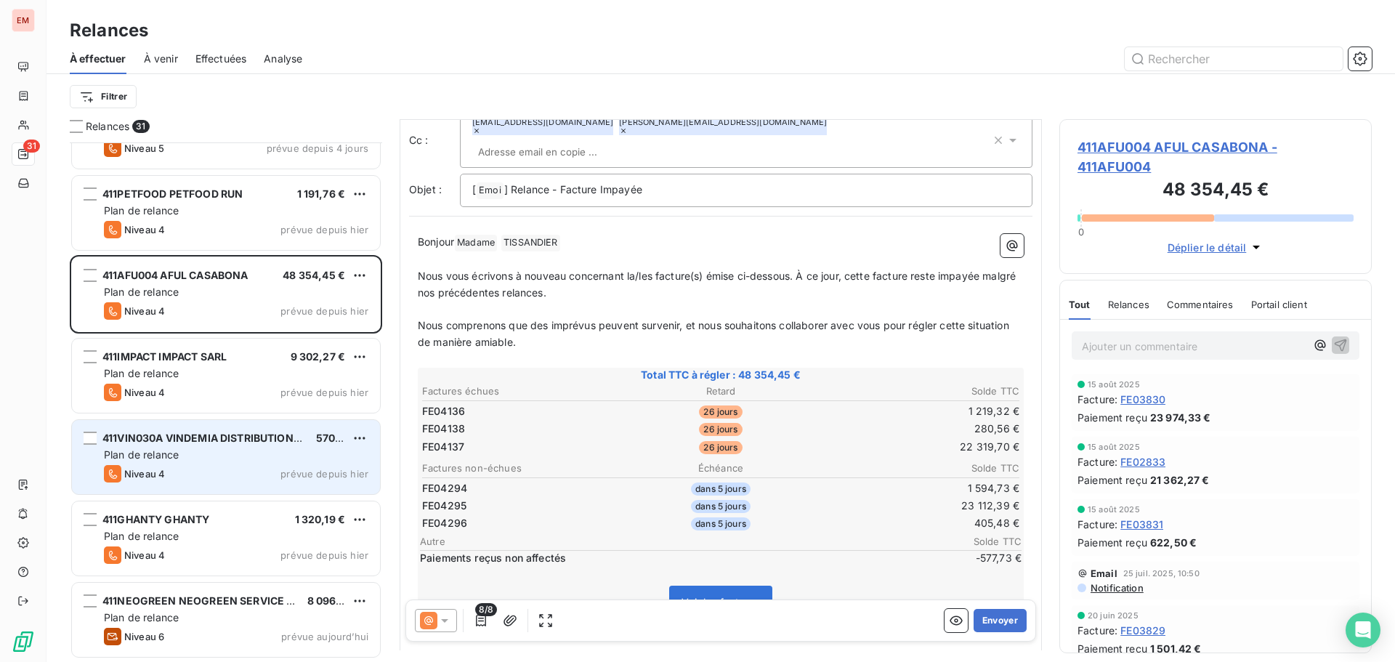
click at [229, 468] on div "Niveau 4 prévue depuis hier" at bounding box center [236, 473] width 264 height 17
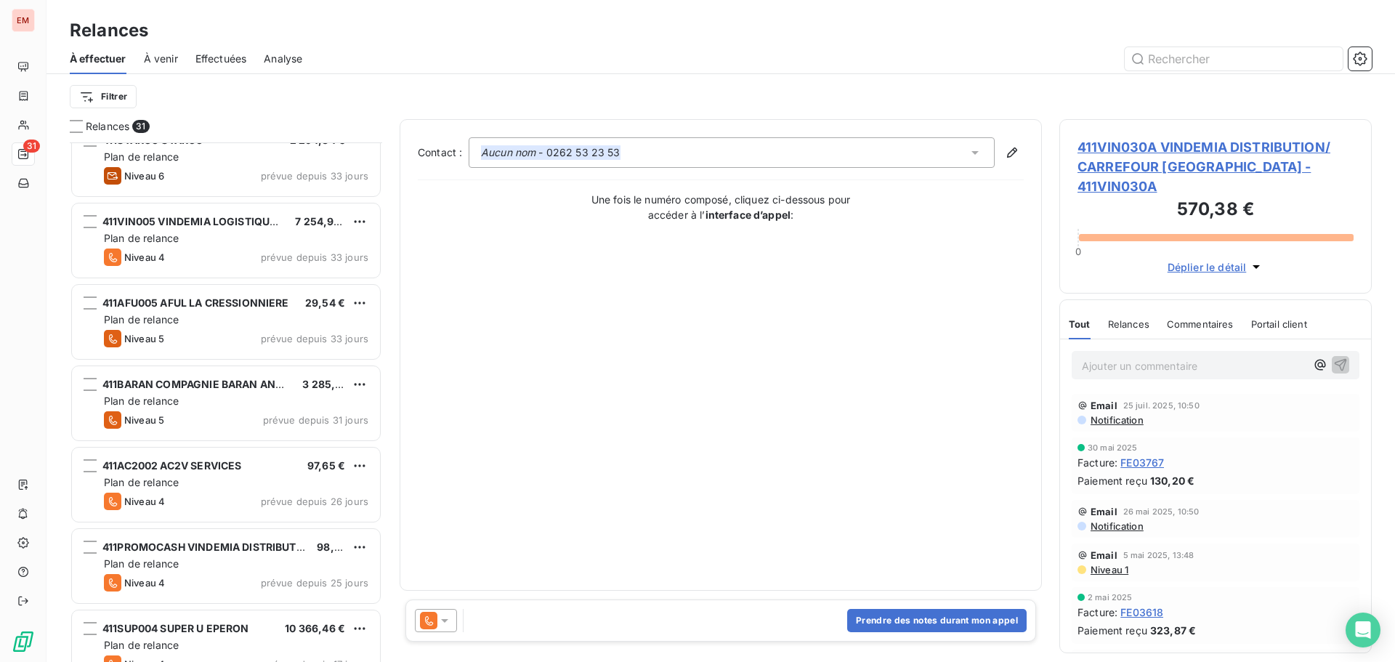
scroll to position [364, 0]
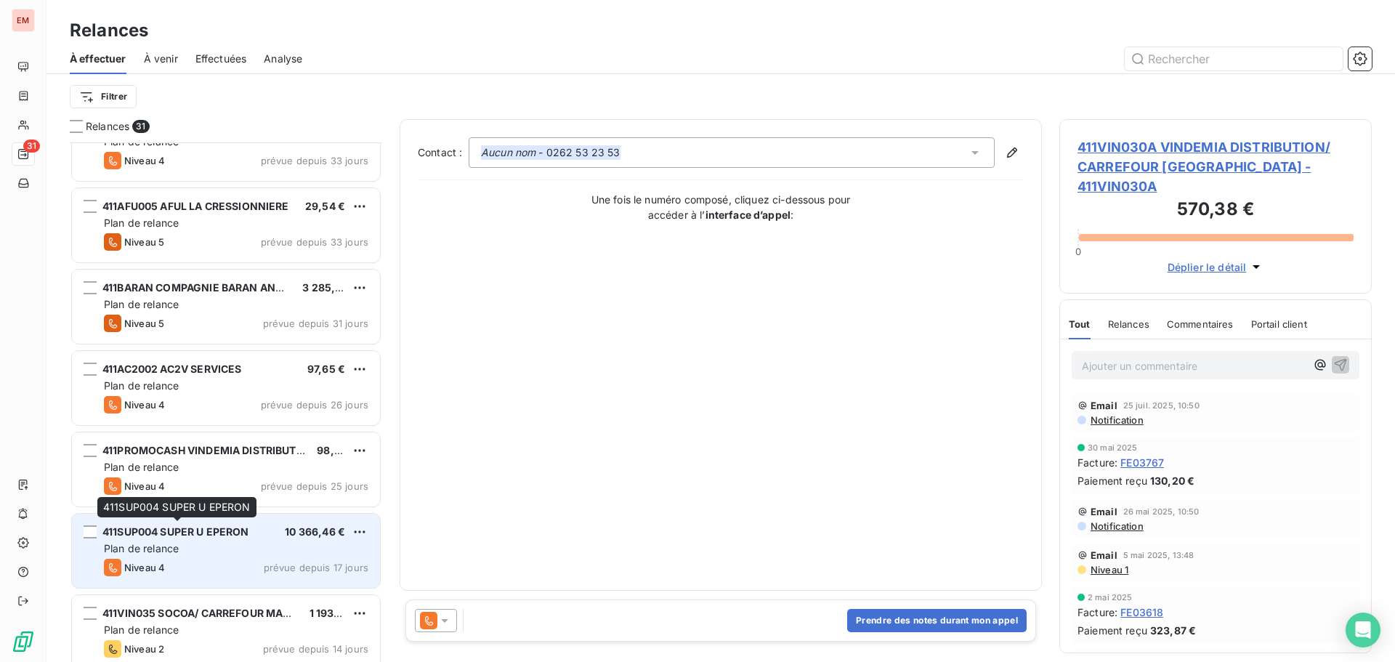
click at [163, 537] on span "411SUP004 SUPER U EPERON" at bounding box center [175, 531] width 147 height 12
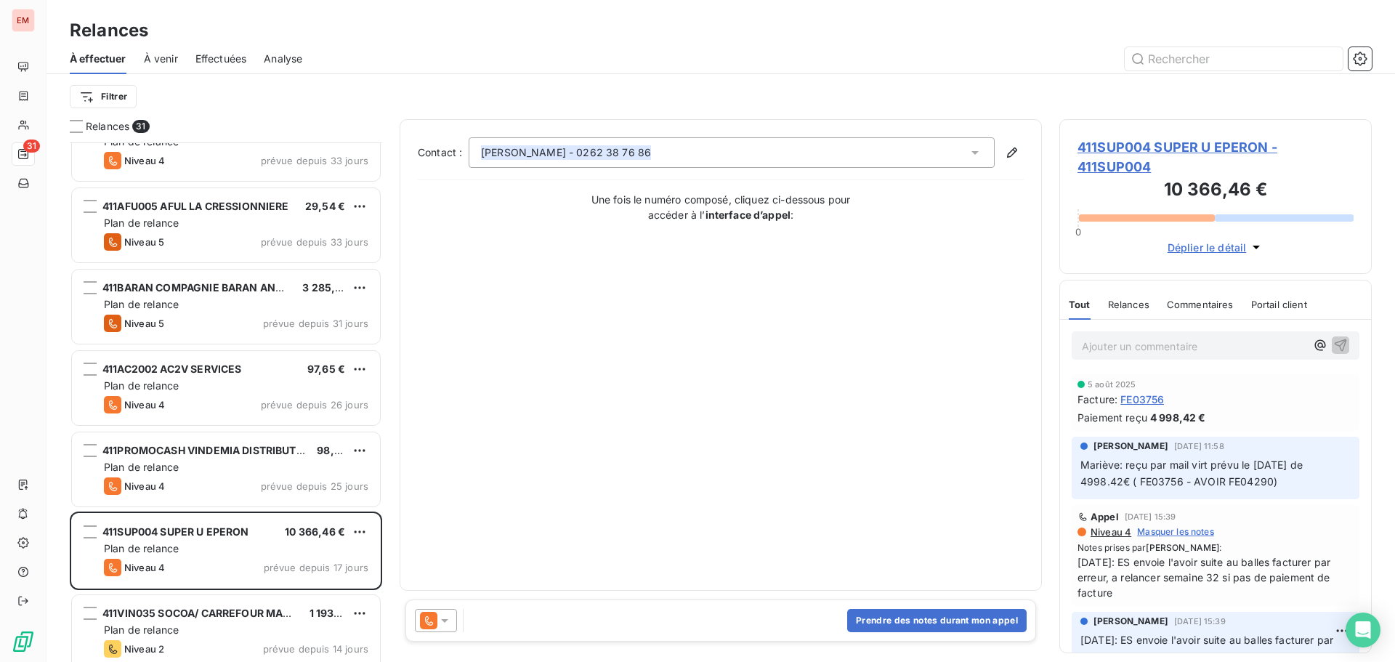
click at [449, 614] on icon at bounding box center [444, 620] width 15 height 15
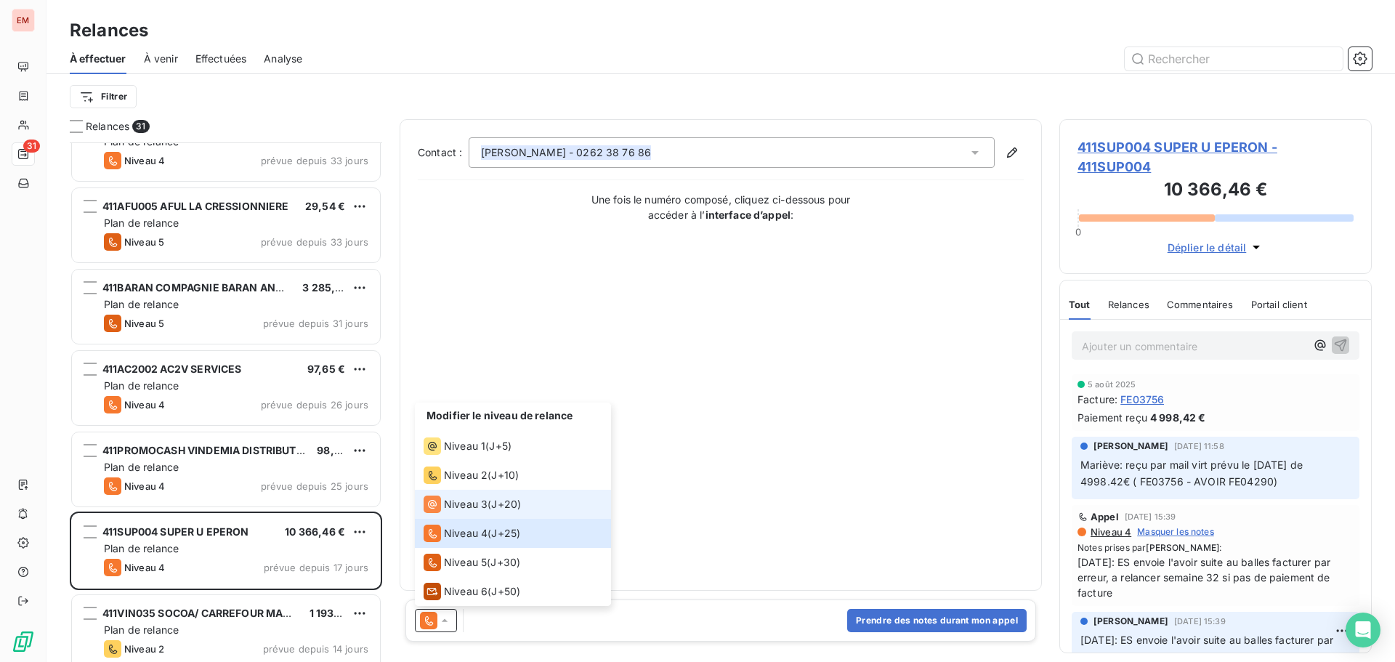
click at [491, 514] on li "Niveau 3 ( J+20 )" at bounding box center [513, 504] width 196 height 29
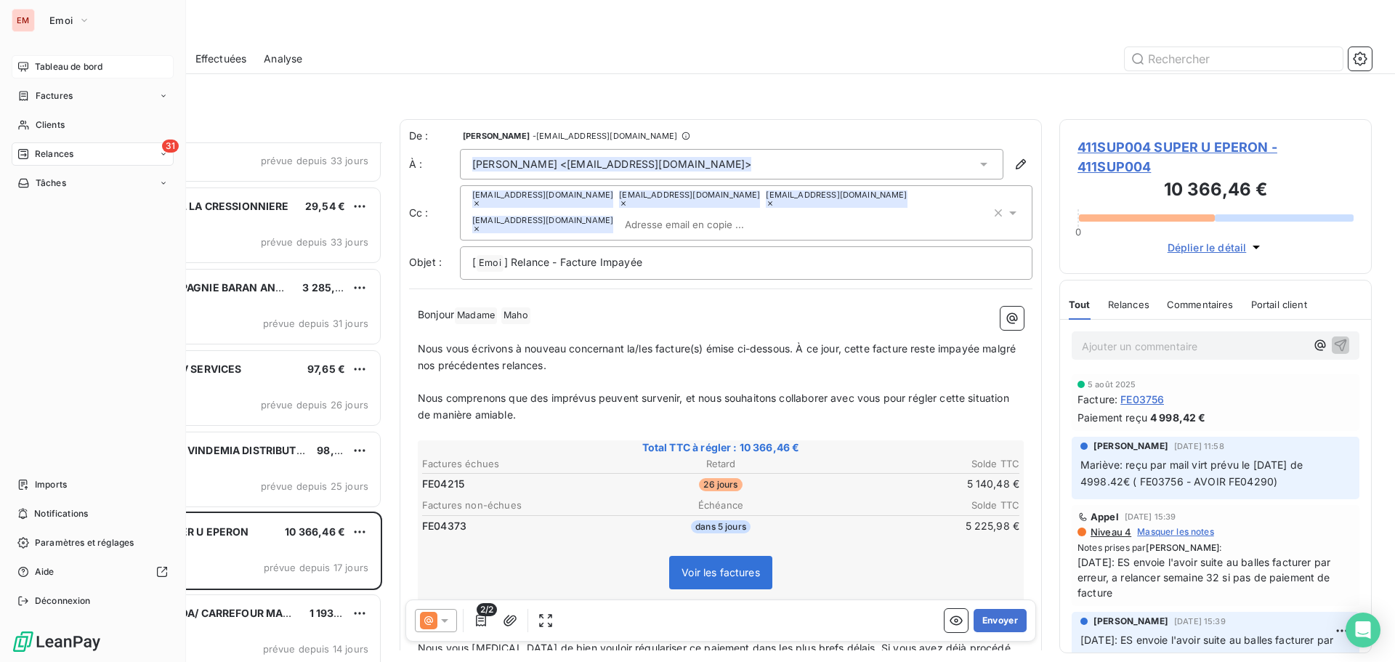
click at [31, 74] on div "Tableau de bord" at bounding box center [93, 66] width 162 height 23
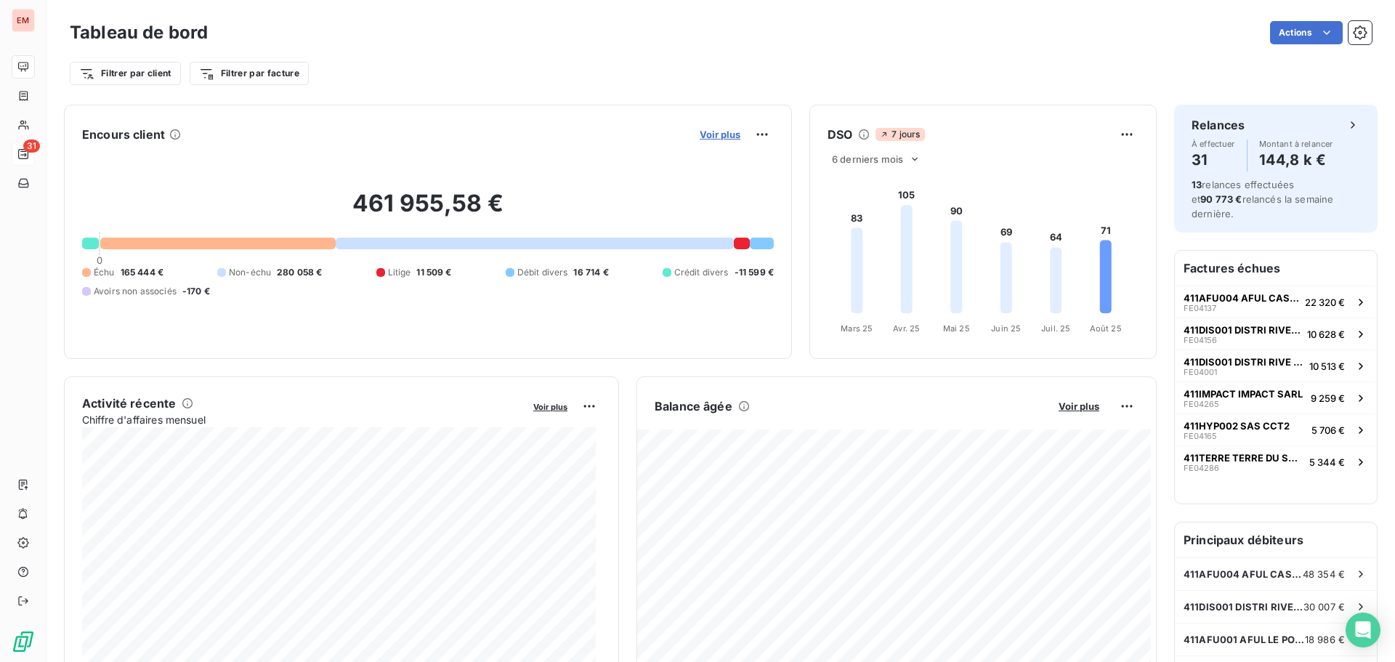
click at [724, 134] on span "Voir plus" at bounding box center [720, 135] width 41 height 12
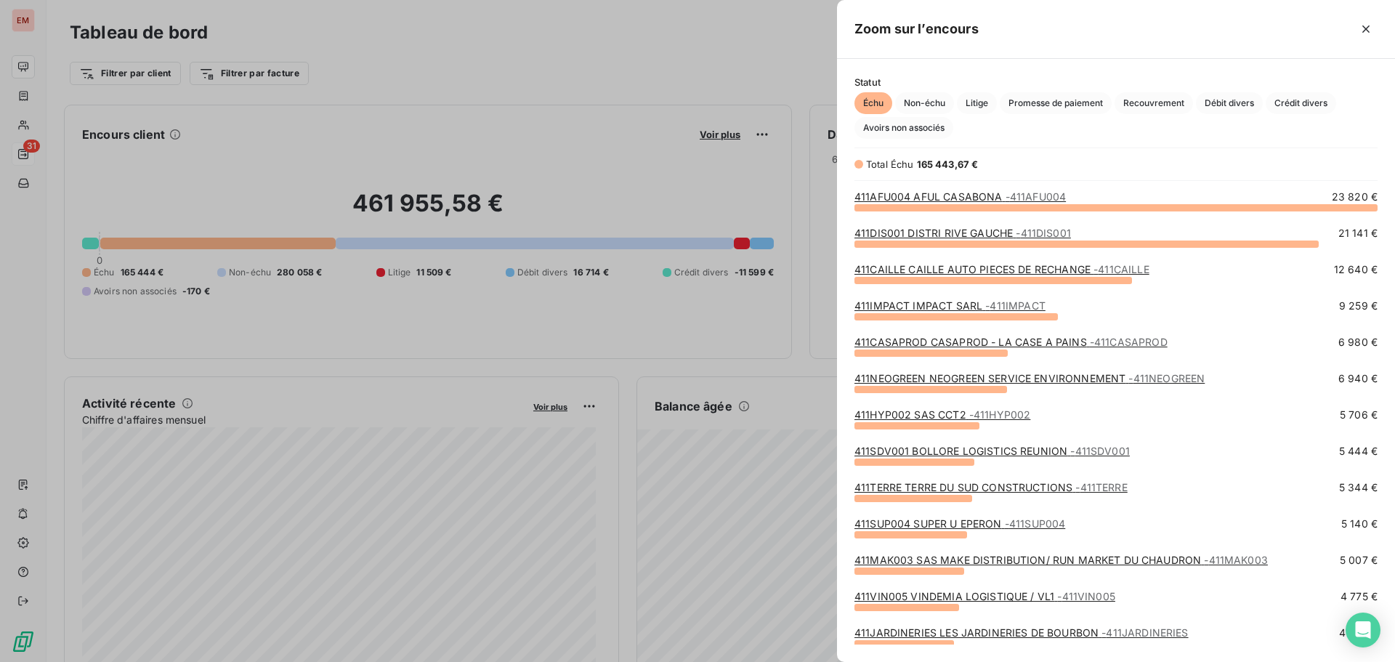
click at [656, 78] on div at bounding box center [697, 331] width 1395 height 662
